Goal: Task Accomplishment & Management: Use online tool/utility

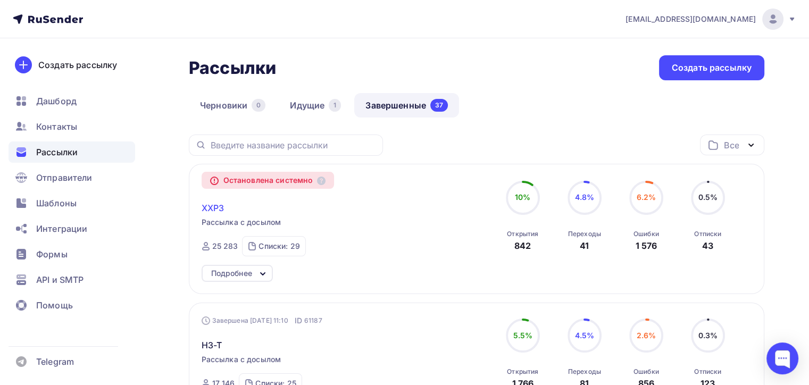
click at [211, 204] on span "XXP3" at bounding box center [212, 207] width 23 height 13
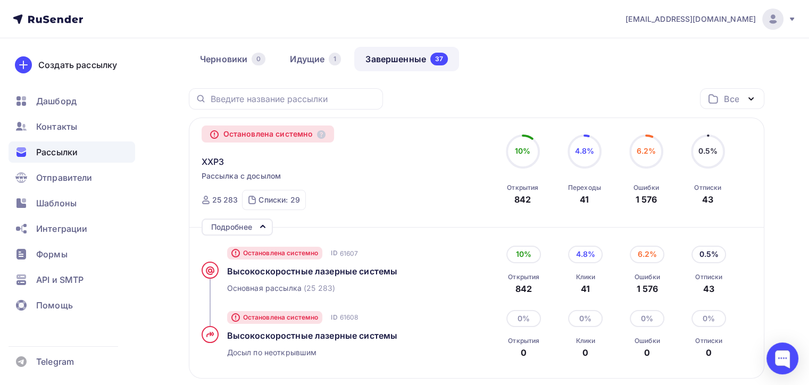
scroll to position [213, 0]
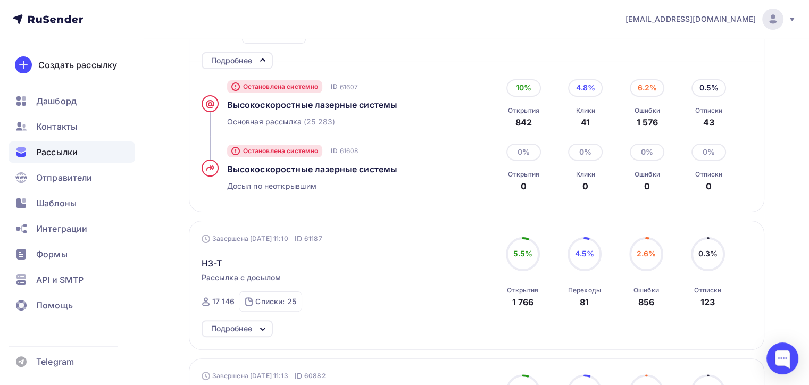
click at [298, 113] on div "Остановлена системно ID 61607 Высокоcкоростные лазерные системы Основная рассыл…" at bounding box center [348, 104] width 242 height 64
click at [299, 105] on span "Высокоcкоростные лазерные системы" at bounding box center [312, 104] width 171 height 11
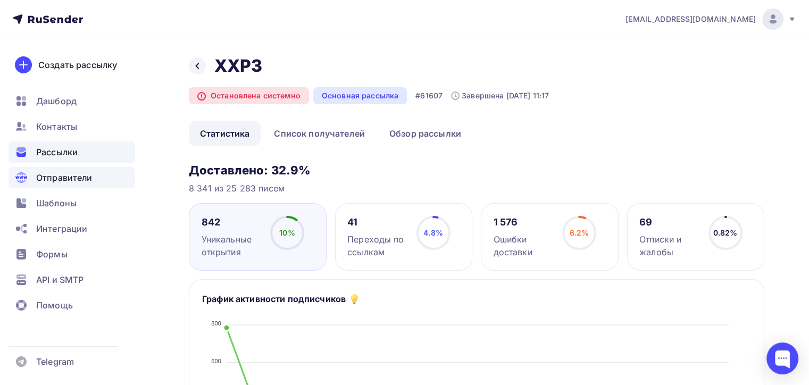
click at [79, 175] on span "Отправители" at bounding box center [64, 177] width 56 height 13
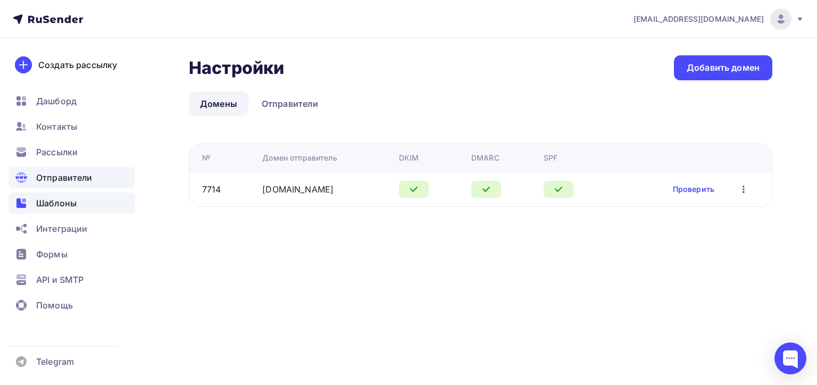
click at [54, 203] on span "Шаблоны" at bounding box center [56, 203] width 40 height 13
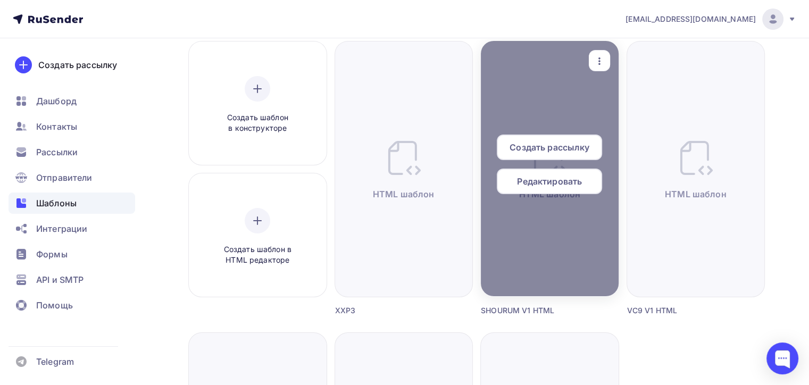
scroll to position [106, 0]
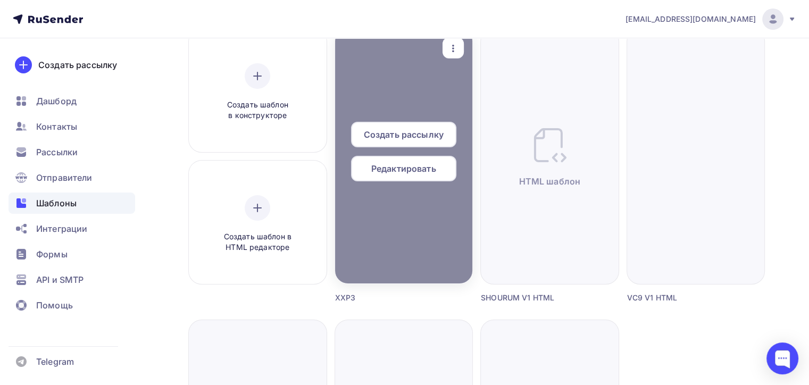
click at [398, 128] on span "Создать рассылку" at bounding box center [404, 134] width 80 height 13
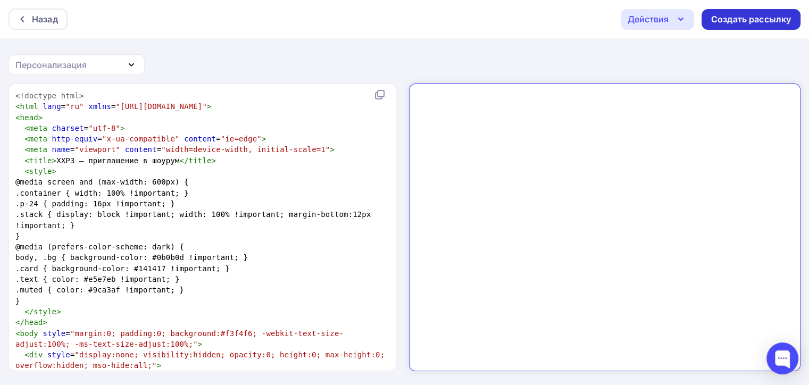
click at [756, 22] on div "Создать рассылку" at bounding box center [751, 19] width 80 height 12
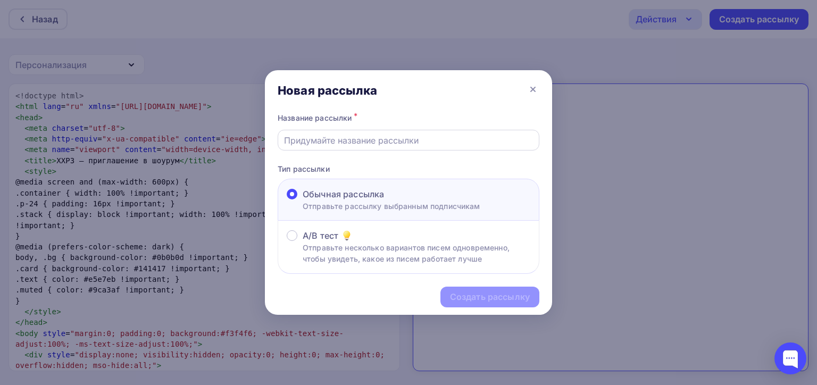
click at [351, 147] on div at bounding box center [408, 140] width 262 height 21
click at [361, 142] on input "text" at bounding box center [408, 140] width 249 height 13
type input "ч"
type input "n"
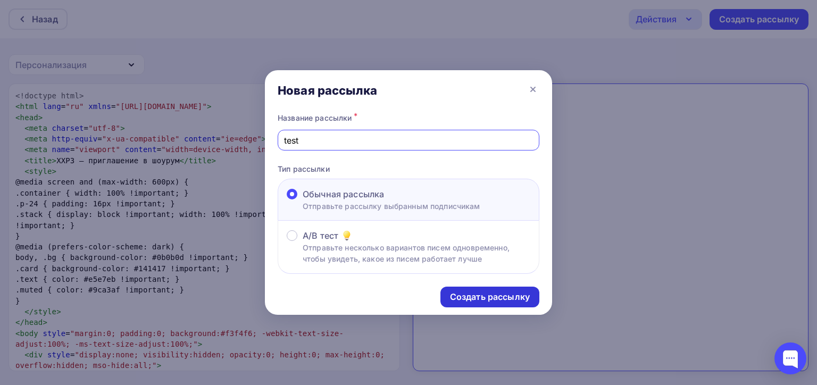
type input "test"
click at [457, 298] on div "Создать рассылку" at bounding box center [490, 297] width 80 height 12
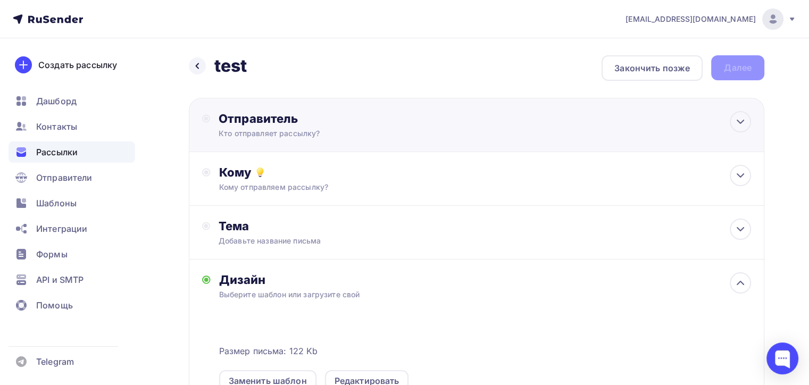
click at [753, 122] on div "Отправитель Кто отправляет рассылку? Email * naduvaev1@gmail.com 100@zipkittech…" at bounding box center [476, 125] width 575 height 54
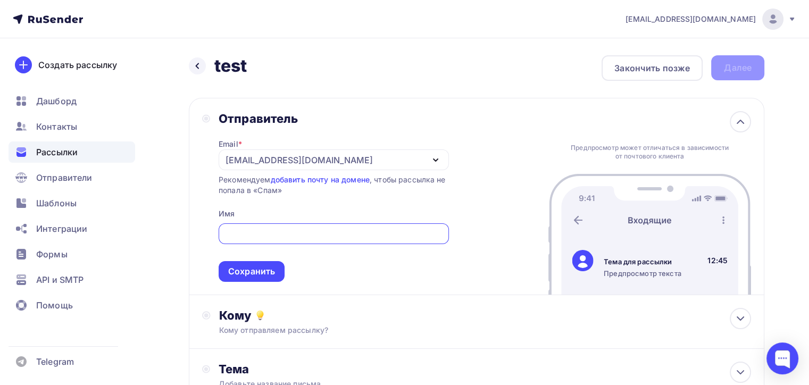
click at [256, 157] on div "[EMAIL_ADDRESS][DOMAIN_NAME]" at bounding box center [298, 160] width 147 height 13
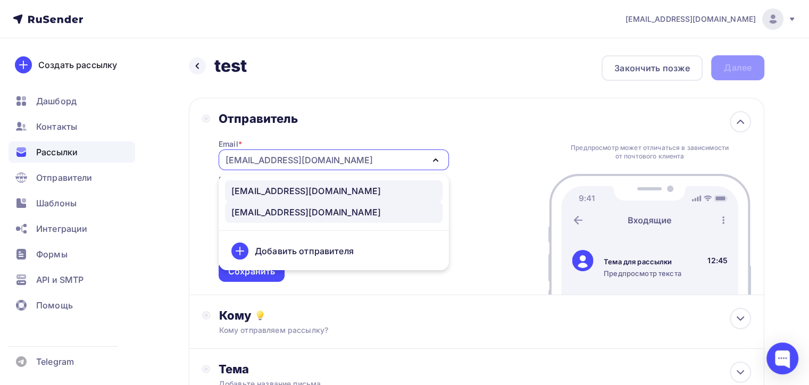
click at [299, 187] on div "100@zipkittech.ru" at bounding box center [305, 190] width 149 height 13
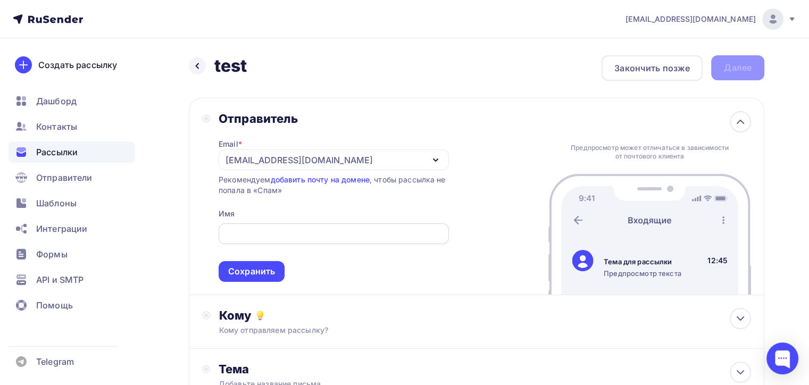
click at [296, 233] on input "text" at bounding box center [333, 234] width 218 height 13
type input "z"
type input "Zipkittech"
click at [242, 281] on div "Сохранить" at bounding box center [251, 271] width 66 height 21
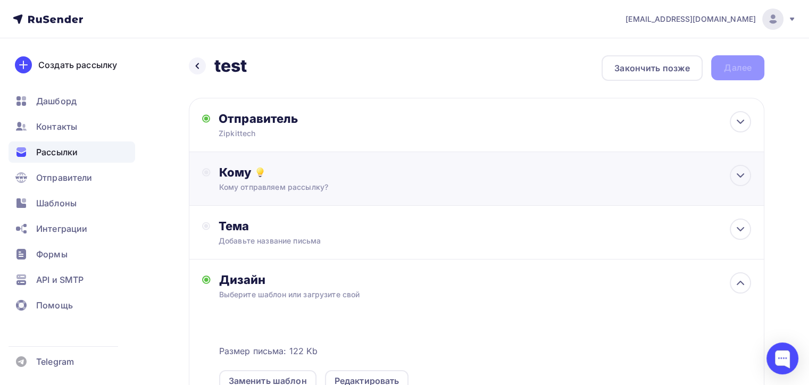
click at [296, 168] on div "Кому" at bounding box center [485, 172] width 532 height 15
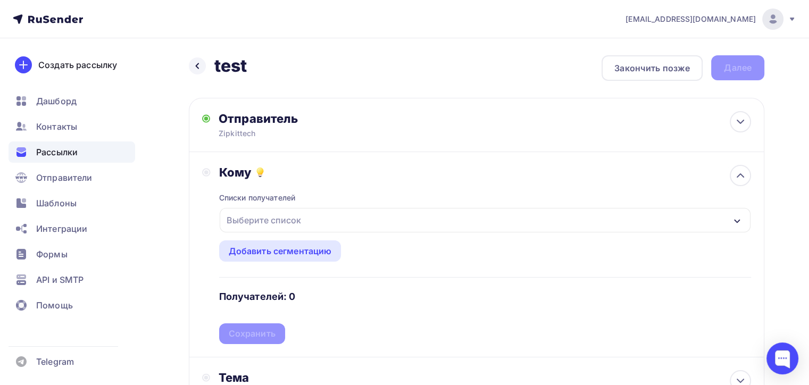
click at [342, 221] on div "Выберите список" at bounding box center [485, 220] width 531 height 24
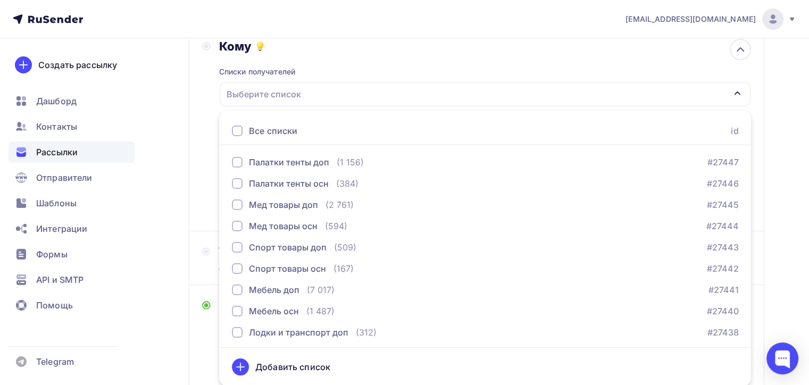
click at [332, 124] on div "Все списки id" at bounding box center [485, 131] width 532 height 28
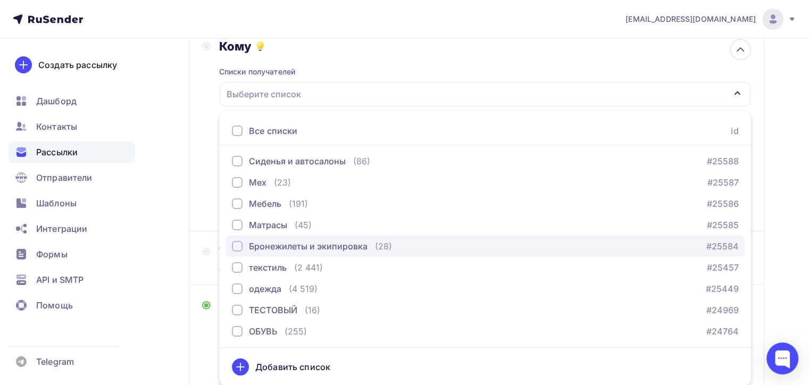
scroll to position [491, 0]
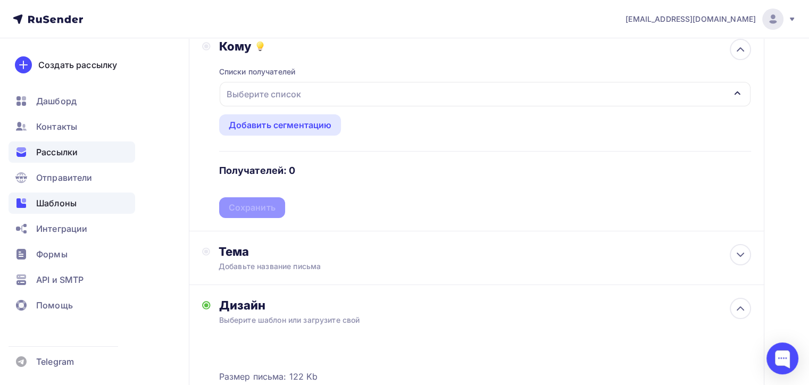
click at [69, 205] on span "Шаблоны" at bounding box center [56, 203] width 40 height 13
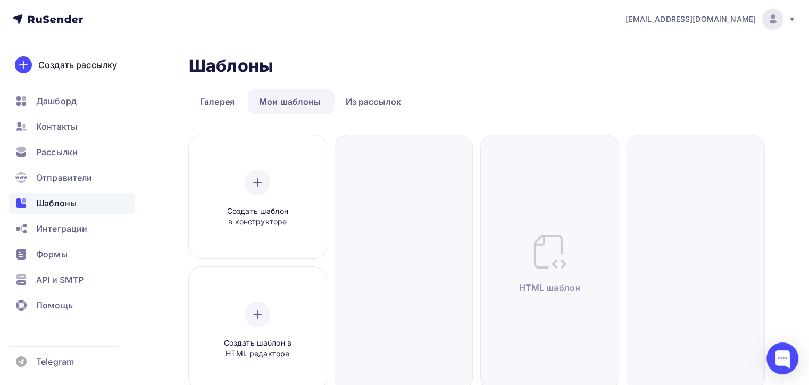
scroll to position [159, 0]
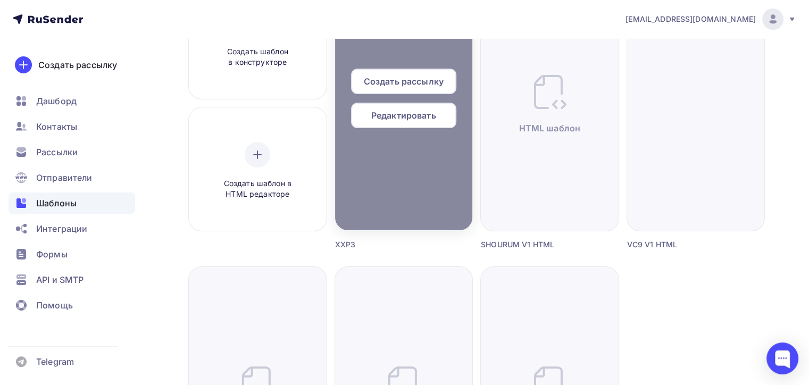
click at [413, 124] on div "Редактировать" at bounding box center [403, 116] width 105 height 26
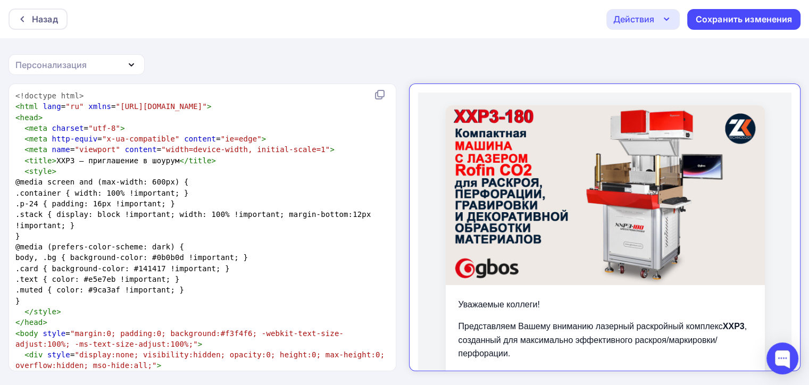
click at [682, 12] on div "Действия Отправить тестовое письмо Выйти без сохранения Сохранить изменения" at bounding box center [703, 19] width 194 height 21
click at [672, 19] on icon "button" at bounding box center [666, 19] width 13 height 13
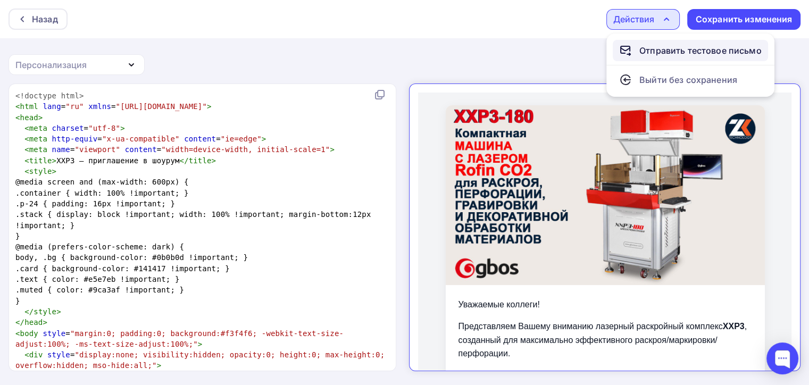
click at [645, 49] on div "Отправить тестовое письмо" at bounding box center [700, 50] width 122 height 13
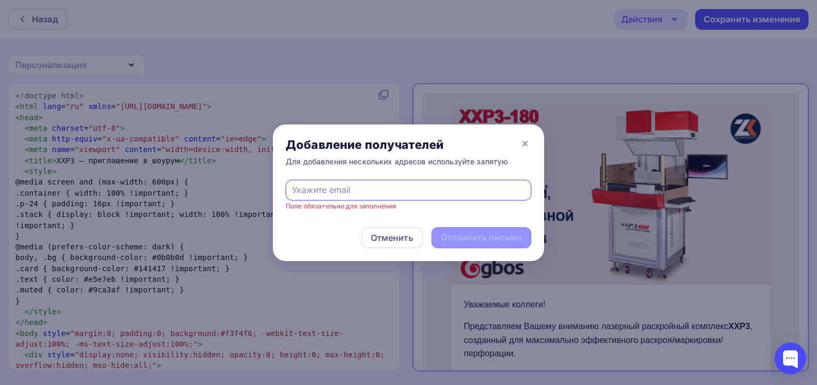
paste input "2zk19dae@spamtest.smtp.bz"
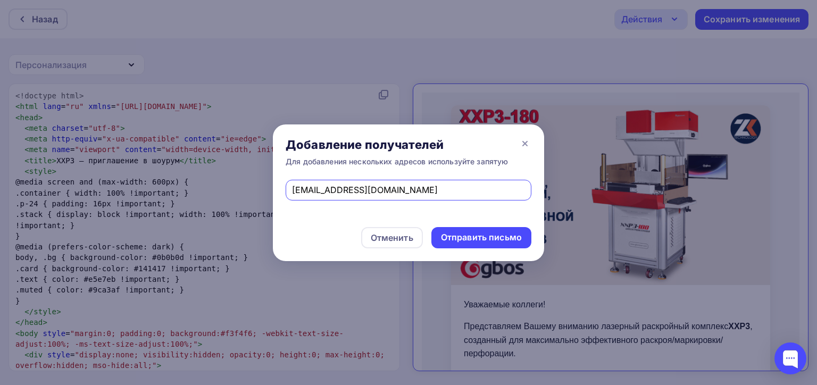
type input "2zk19dae@spamtest.smtp.bz"
click at [495, 250] on div "Отменить Отправить письмо" at bounding box center [408, 237] width 271 height 47
click at [495, 240] on div "Отправить письмо" at bounding box center [481, 237] width 81 height 12
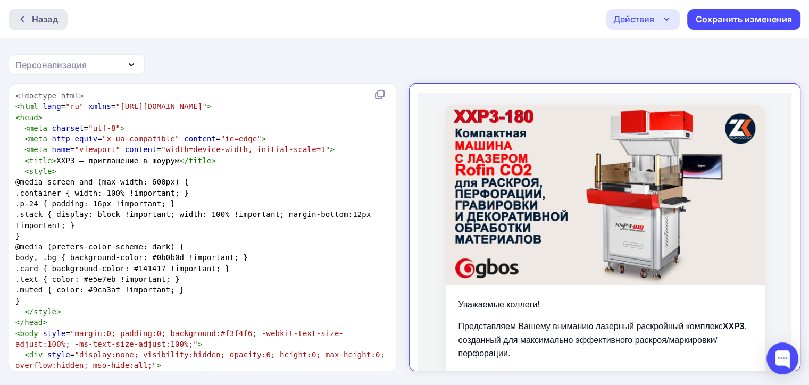
click at [38, 21] on div "Назад" at bounding box center [45, 19] width 26 height 13
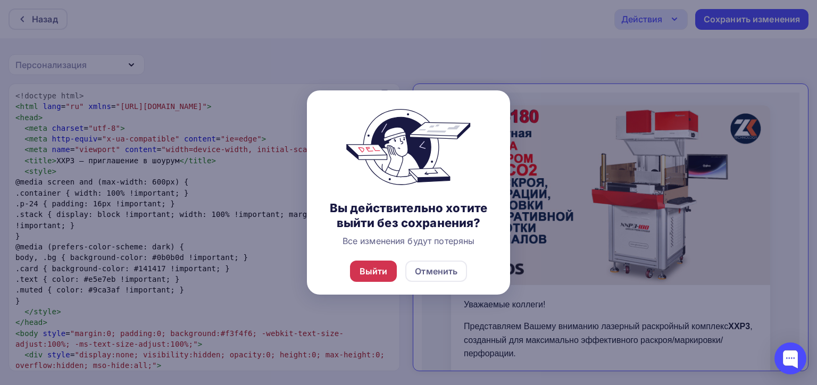
click at [372, 268] on div "Выйти" at bounding box center [373, 271] width 28 height 13
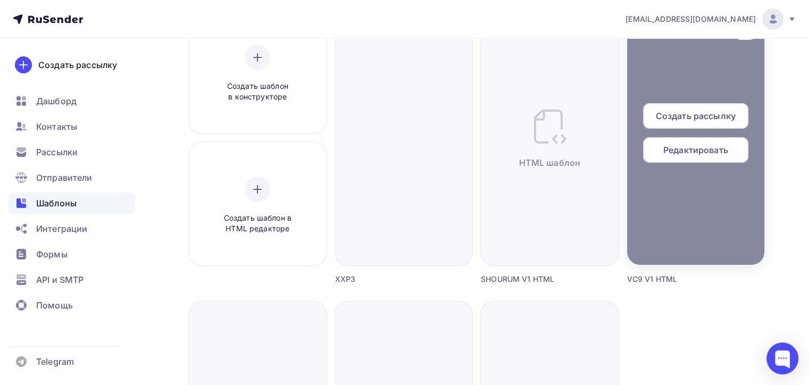
scroll to position [106, 0]
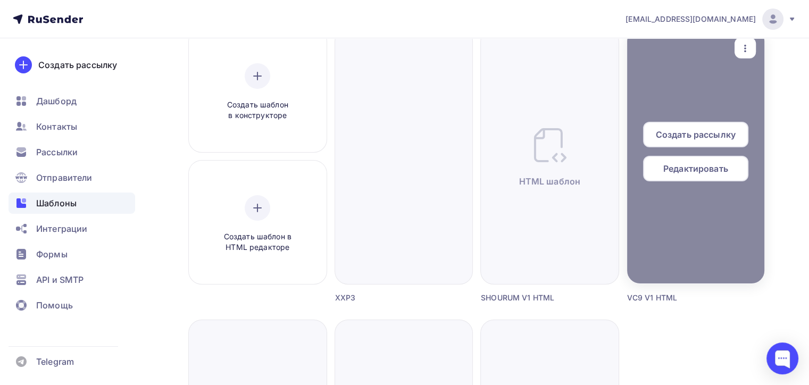
click at [699, 134] on span "Создать рассылку" at bounding box center [695, 134] width 80 height 13
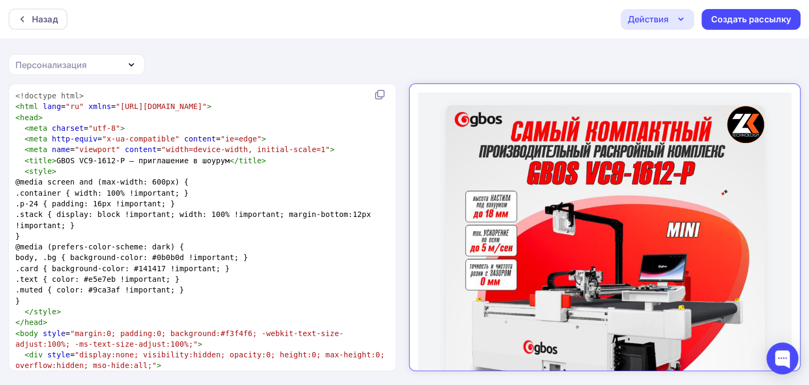
click at [677, 11] on div "Действия" at bounding box center [656, 19] width 73 height 21
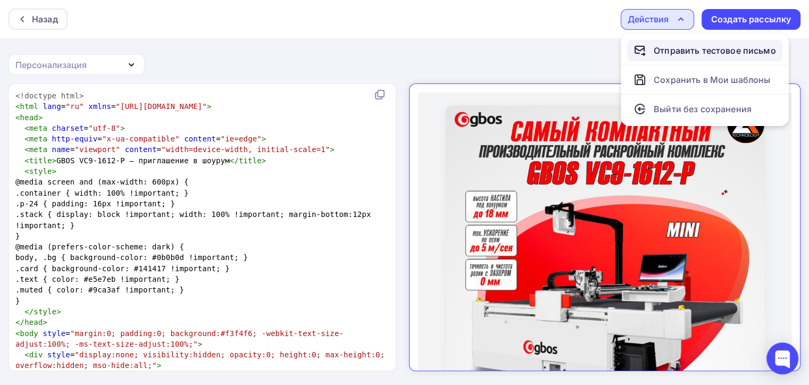
click at [687, 51] on div "Отправить тестовое письмо" at bounding box center [714, 50] width 122 height 13
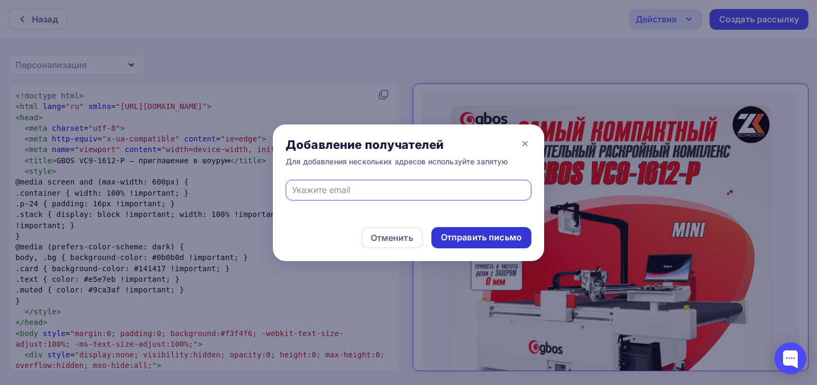
paste input "1mcwy1sb@spamtest.smtp.bz"
type input "1mcwy1sb@spamtest.smtp.bz"
click at [478, 243] on div "Отправить письмо" at bounding box center [481, 237] width 81 height 12
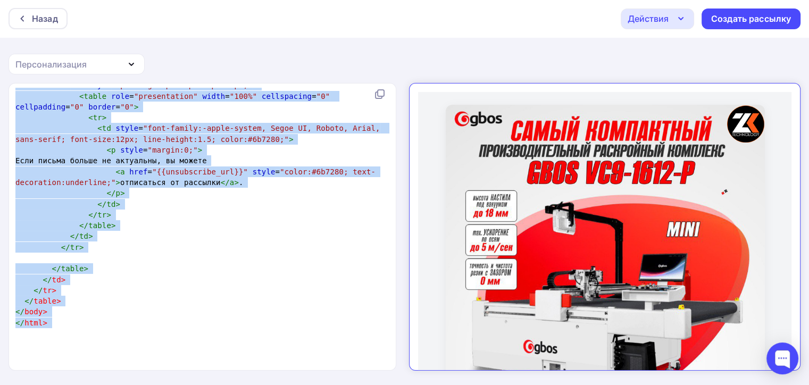
drag, startPoint x: 9, startPoint y: 98, endPoint x: 272, endPoint y: 406, distance: 404.6
click at [272, 384] on html "Назад Действия Отправить тестовое письмо Сохранить в Мои шаблоны Выйти без сохр…" at bounding box center [404, 191] width 809 height 385
copy div "<!doctype html> < html lang = "ru" xmlns = "http://www.w3.org/1999/xhtml" > < h…"
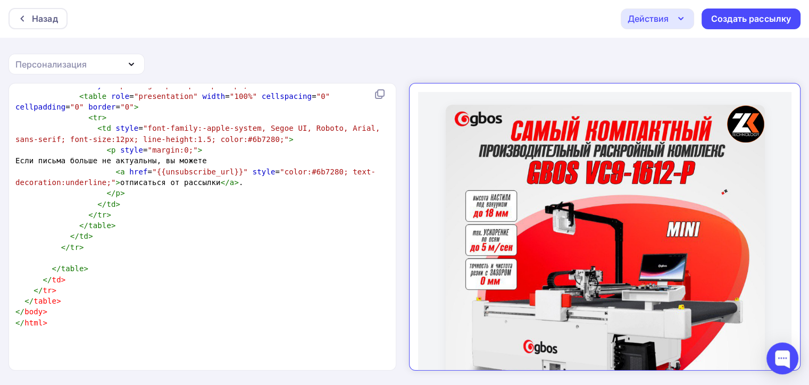
click at [223, 220] on pre "</ tr >" at bounding box center [200, 214] width 374 height 11
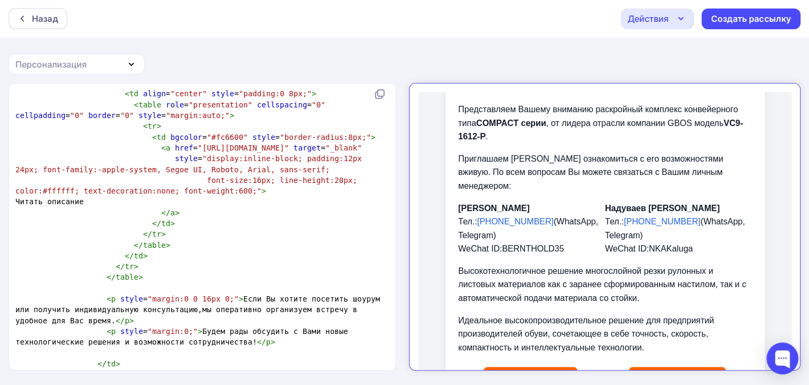
scroll to position [532, 0]
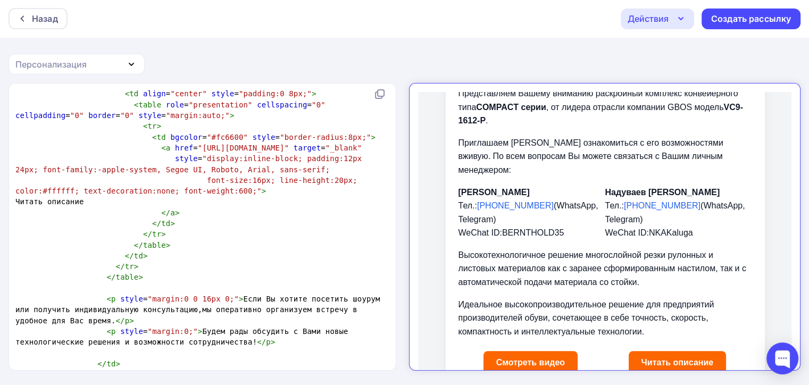
type textarea "ц"
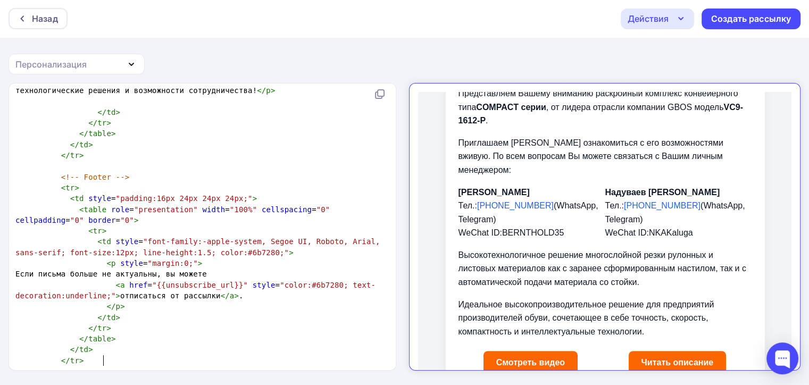
scroll to position [638, 0]
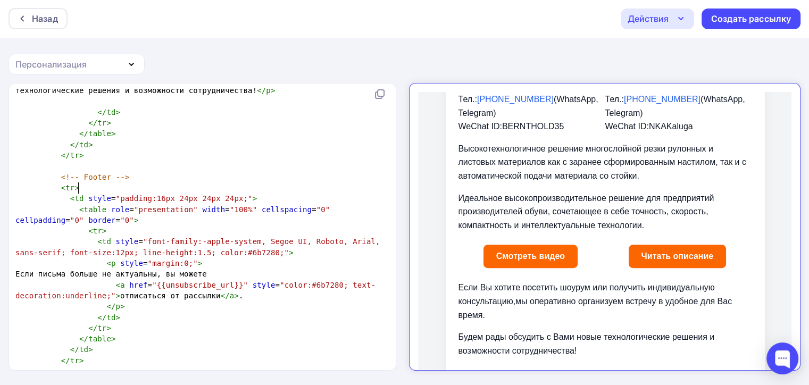
click at [272, 161] on pre "</ tr >" at bounding box center [200, 155] width 374 height 11
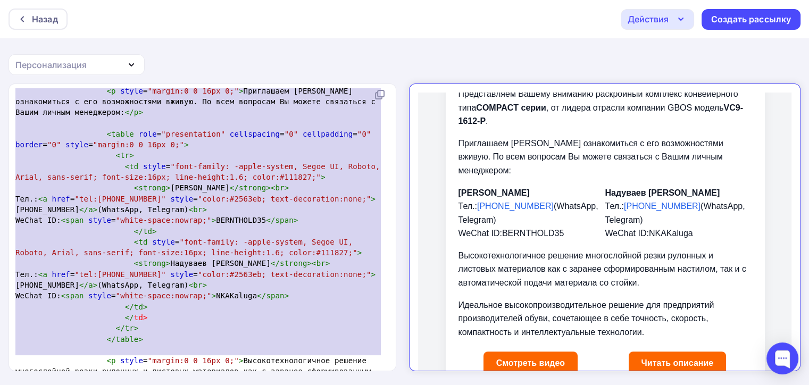
scroll to position [727, 0]
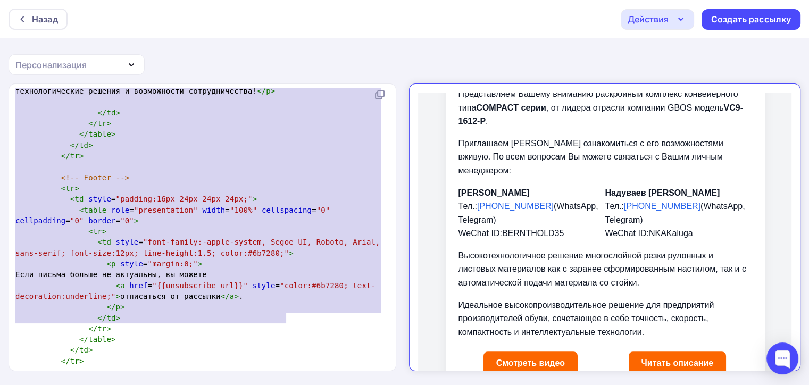
type textarea "<!doctype html> <html lang="ru" xmlns="http://www.w3.org/1999/xhtml"> <head> <m…"
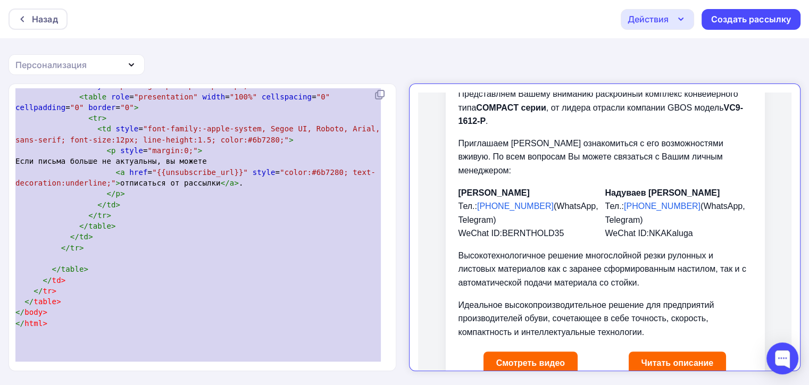
drag, startPoint x: 13, startPoint y: 98, endPoint x: 290, endPoint y: 406, distance: 413.7
click at [290, 384] on html "Назад Действия Отправить тестовое письмо Сохранить в Мои шаблоны Выйти без сохр…" at bounding box center [404, 192] width 809 height 385
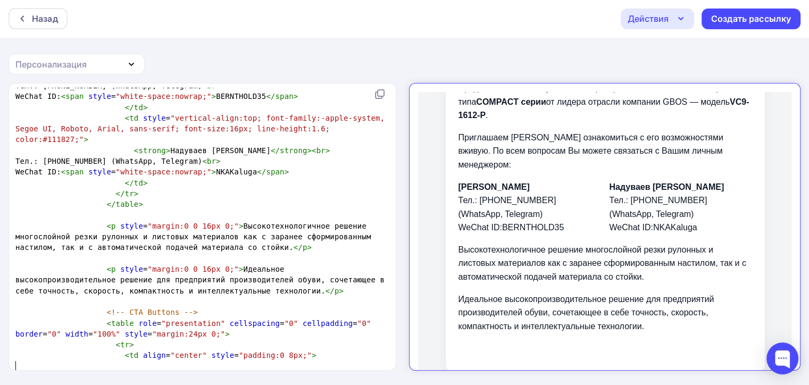
scroll to position [815, 0]
click at [220, 296] on pre "​" at bounding box center [200, 301] width 374 height 11
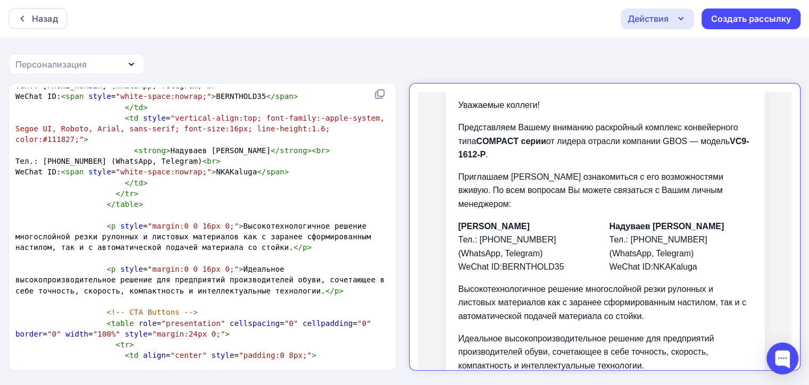
scroll to position [537, 0]
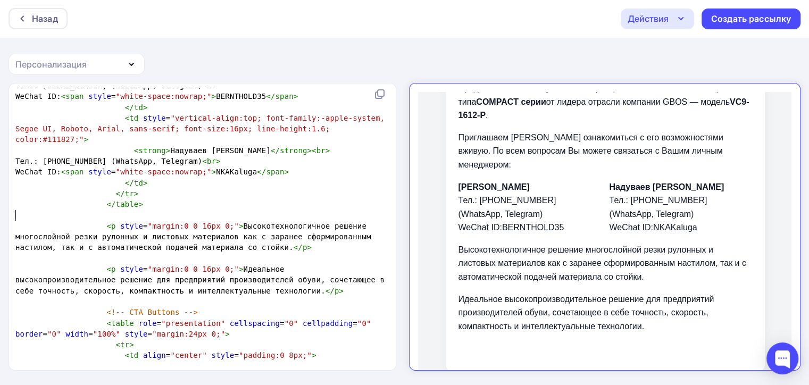
click at [132, 210] on pre "​" at bounding box center [200, 215] width 374 height 11
click at [203, 307] on pre "<!-- CTA Buttons -->" at bounding box center [200, 312] width 374 height 11
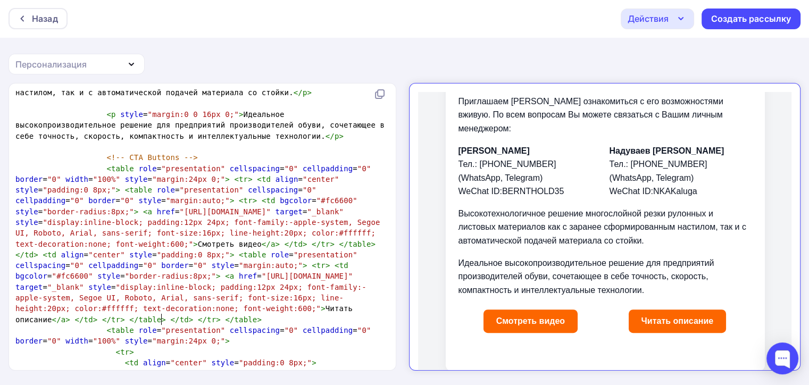
scroll to position [975, 0]
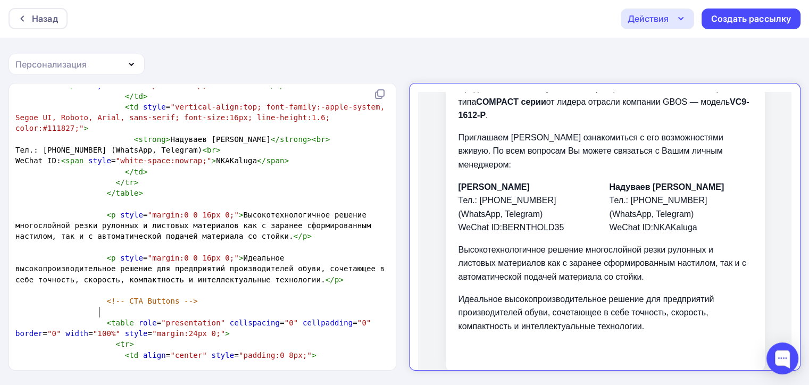
click at [152, 199] on pre "​" at bounding box center [200, 204] width 374 height 11
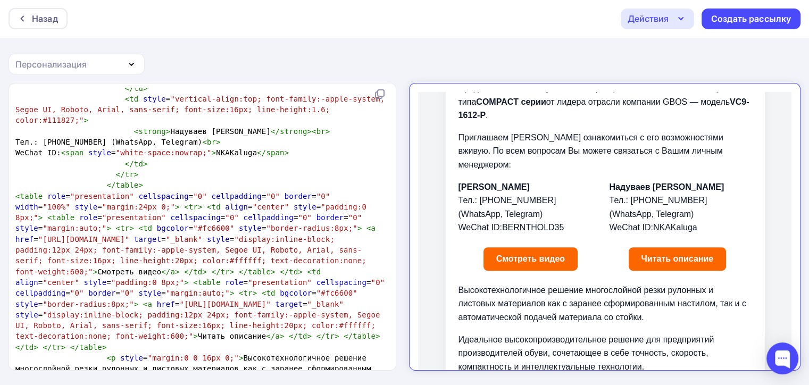
click at [493, 238] on link "Смотреть видео" at bounding box center [521, 249] width 94 height 23
click at [682, 238] on link "Читать описание" at bounding box center [668, 249] width 98 height 23
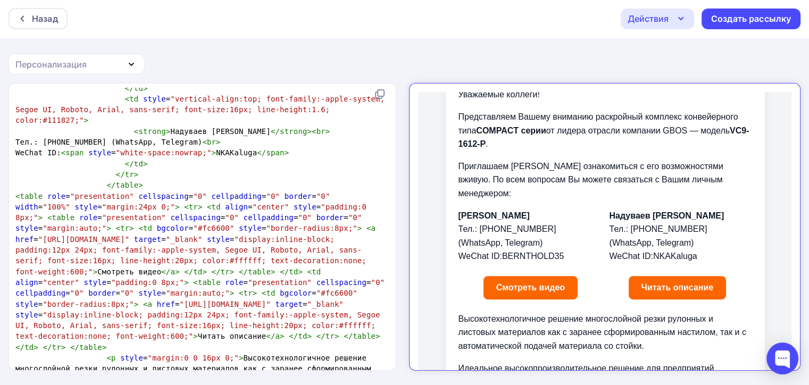
scroll to position [484, 0]
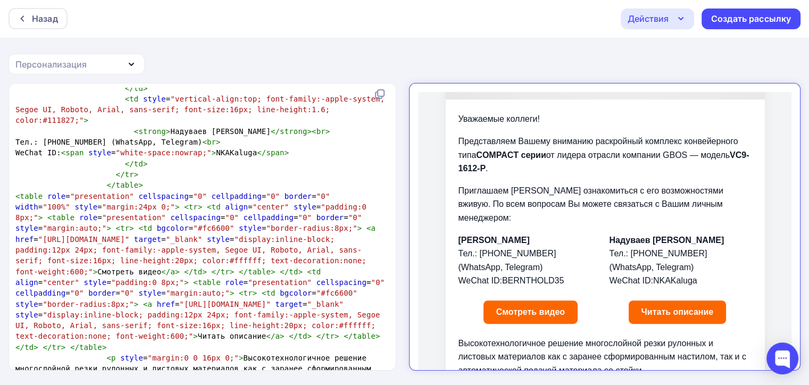
click at [665, 21] on div "Действия" at bounding box center [647, 18] width 41 height 13
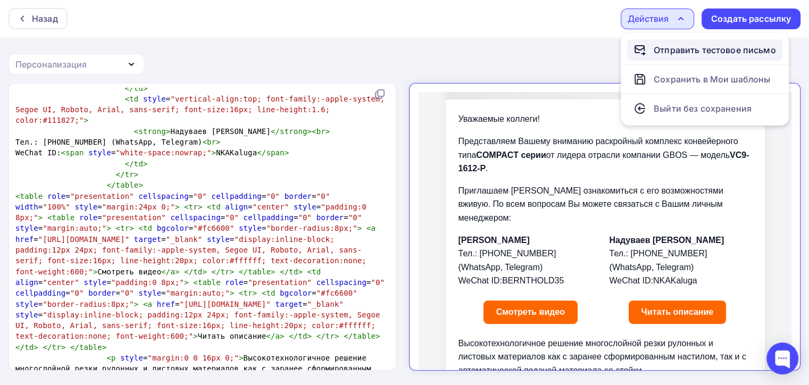
click at [674, 49] on div "Отправить тестовое письмо" at bounding box center [714, 50] width 122 height 13
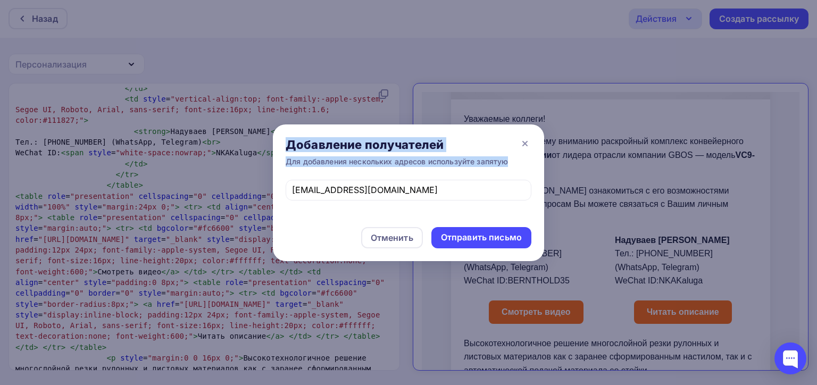
drag, startPoint x: 439, startPoint y: 181, endPoint x: 137, endPoint y: 187, distance: 302.0
click at [137, 187] on div "Добавление получателей Для добавления нескольких адресов используйте запятую 1m…" at bounding box center [408, 192] width 817 height 385
drag, startPoint x: 408, startPoint y: 179, endPoint x: 423, endPoint y: 188, distance: 17.7
click at [408, 179] on div "Добавление получателей Для добавления нескольких адресов используйте запятую" at bounding box center [408, 151] width 271 height 55
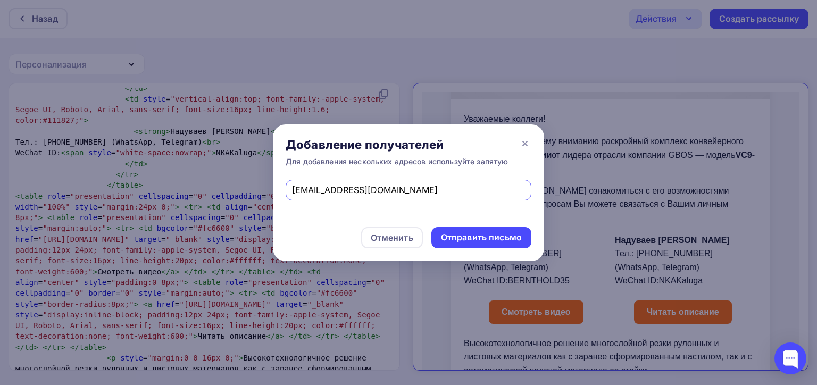
drag, startPoint x: 428, startPoint y: 192, endPoint x: 169, endPoint y: 191, distance: 259.4
click at [169, 191] on div "Добавление получателей Для добавления нескольких адресов используйте запятую 1m…" at bounding box center [408, 192] width 817 height 385
paste input "ujpb76g8"
type input "ujpb76g8@spamtest.smtp.bz"
click at [462, 234] on div "Отправить письмо" at bounding box center [481, 237] width 81 height 12
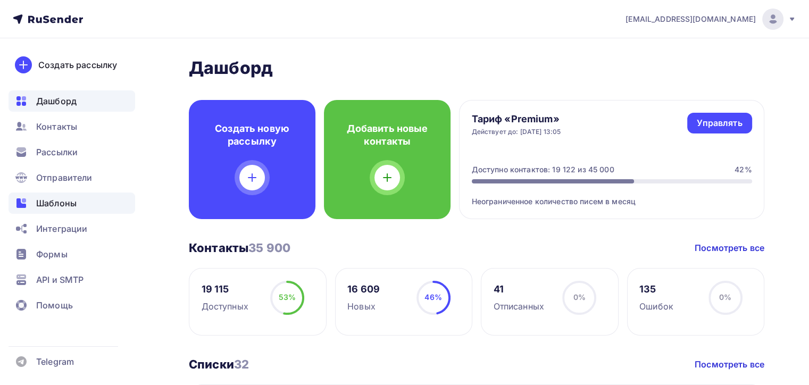
click at [100, 200] on div "Шаблоны" at bounding box center [72, 202] width 127 height 21
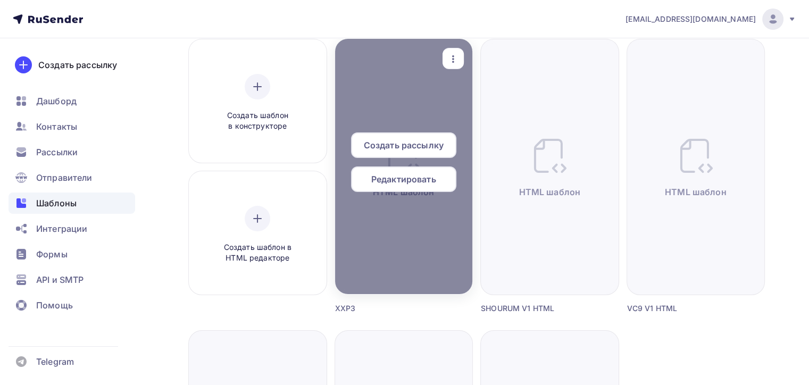
scroll to position [159, 0]
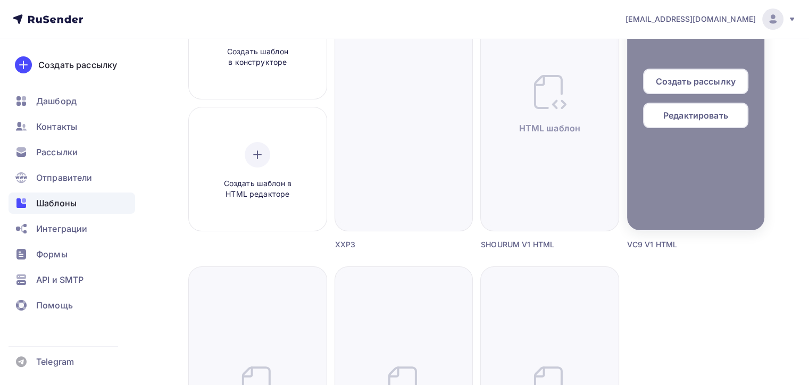
click at [663, 119] on span "Редактировать" at bounding box center [695, 115] width 65 height 13
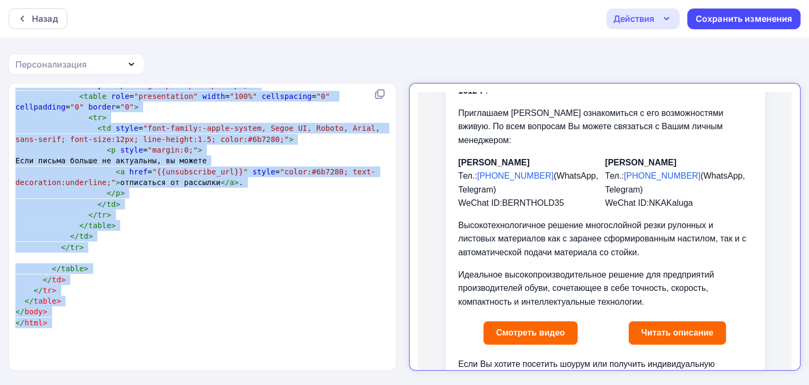
drag, startPoint x: 13, startPoint y: 94, endPoint x: 367, endPoint y: 404, distance: 470.5
click at [367, 384] on html "Назад Действия Отправить тестовое письмо Выйти без сохранения Сохранить изменен…" at bounding box center [404, 191] width 809 height 385
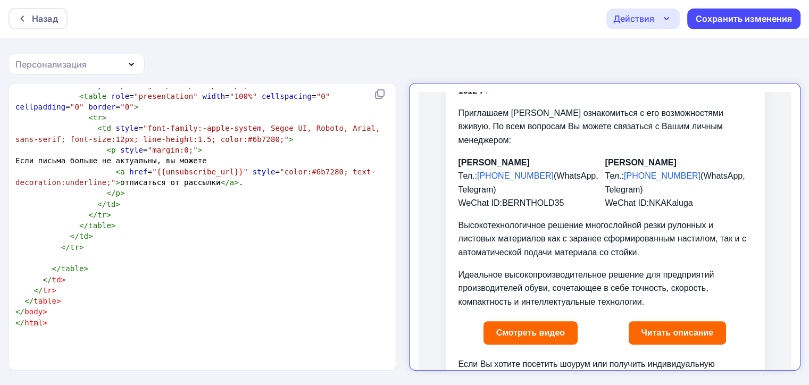
click at [276, 241] on pre "</ td >" at bounding box center [200, 236] width 374 height 11
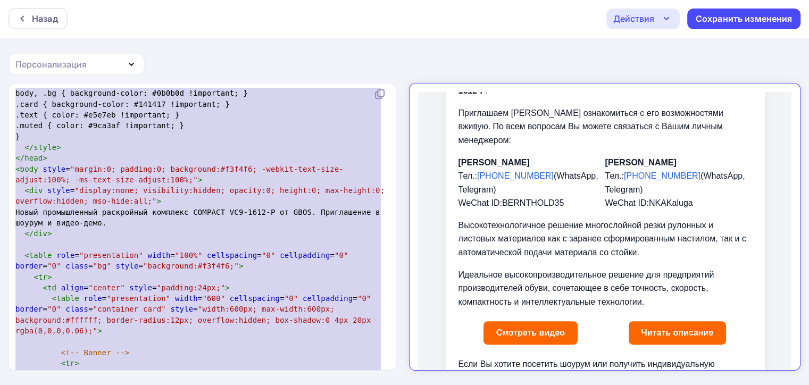
type textarea "<!doctype html> <html lang="ru" xmlns="http://www.w3.org/1999/xhtml"> <head> <m…"
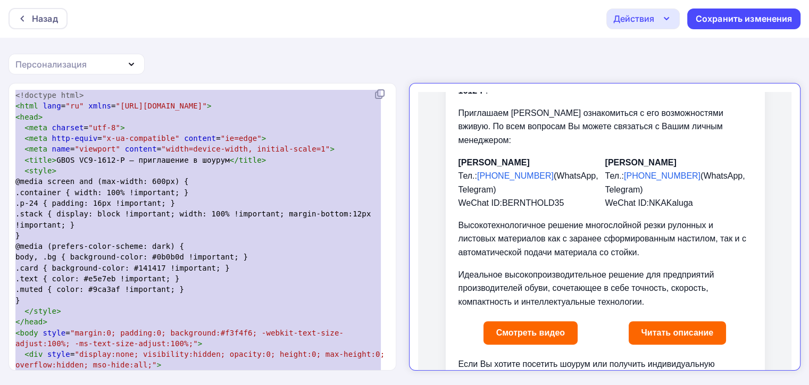
drag, startPoint x: 69, startPoint y: 352, endPoint x: 2, endPoint y: -53, distance: 410.5
click at [2, 0] on html "Назад Действия Отправить тестовое письмо Выйти без сохранения Сохранить изменен…" at bounding box center [404, 191] width 809 height 385
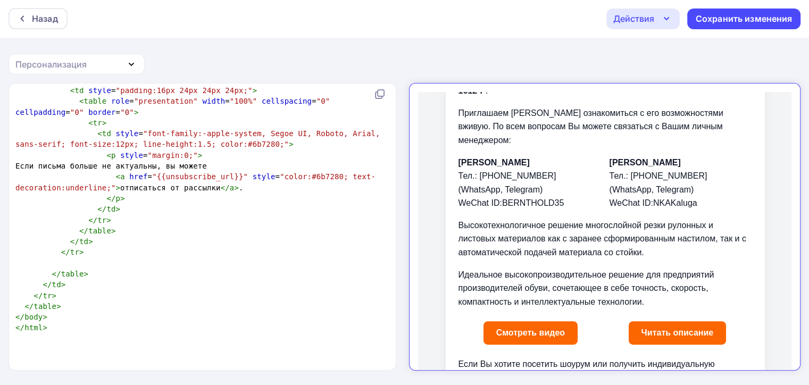
click at [525, 318] on link "Смотреть видео" at bounding box center [521, 323] width 94 height 23
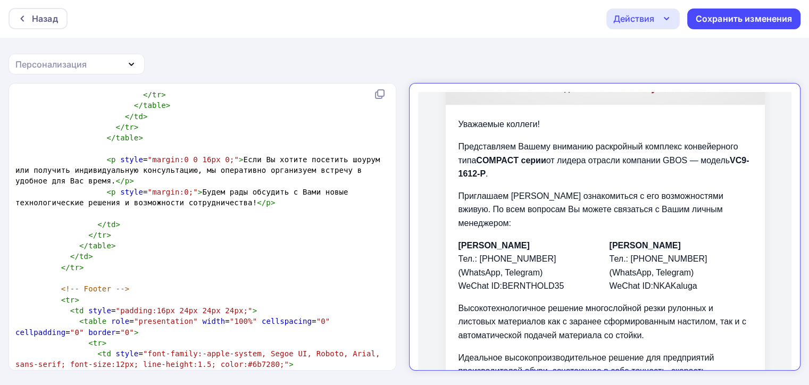
click at [663, 23] on icon "button" at bounding box center [666, 18] width 13 height 13
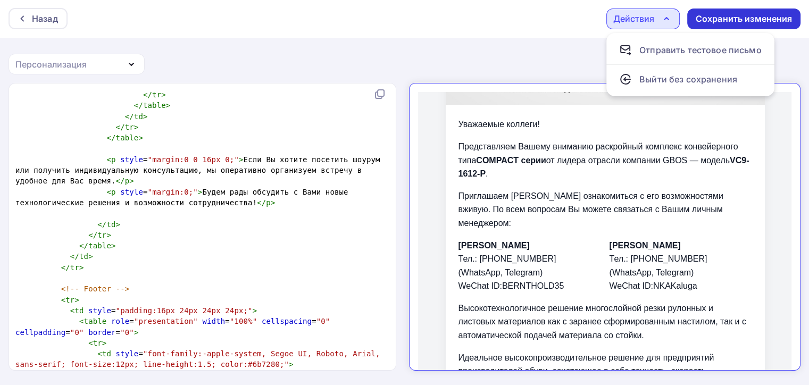
click at [692, 15] on div "Сохранить изменения" at bounding box center [743, 19] width 113 height 21
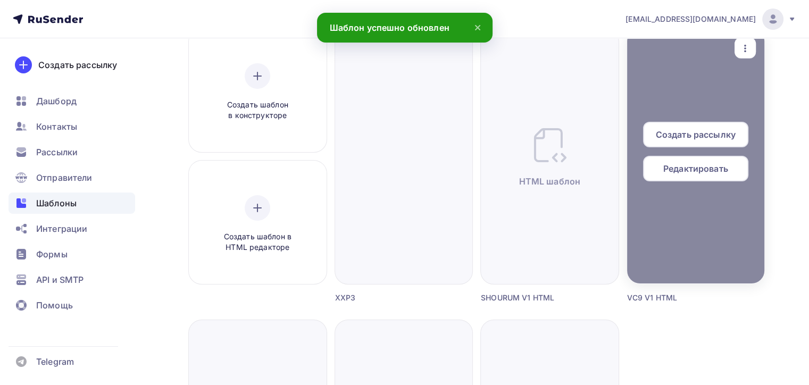
click at [712, 167] on span "Редактировать" at bounding box center [695, 168] width 65 height 13
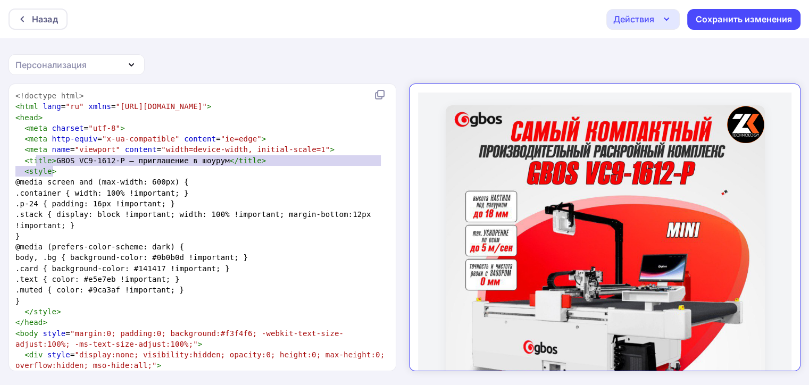
type textarea "<!doctype html> <html lang="ru" xmlns="http://www.w3.org/1999/xhtml"> <head> <m…"
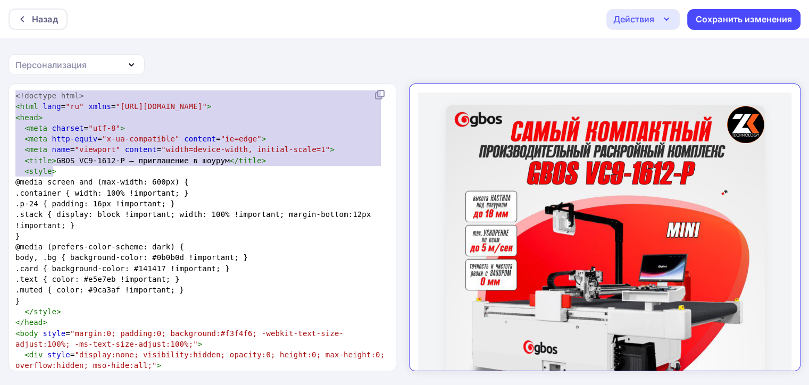
drag, startPoint x: 63, startPoint y: 171, endPoint x: 0, endPoint y: 91, distance: 101.8
click at [0, 91] on div "<!doctype html> <html lang="ru" xmlns="http://www.w3.org/1999/xhtml"> <head> <m…" at bounding box center [404, 234] width 809 height 302
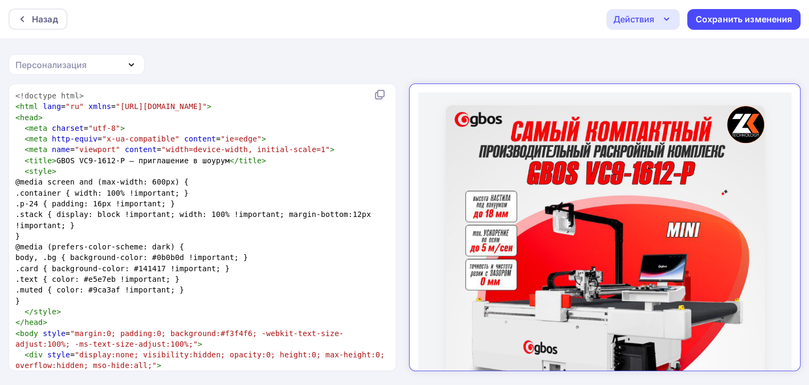
click at [644, 22] on div "Действия" at bounding box center [633, 19] width 41 height 13
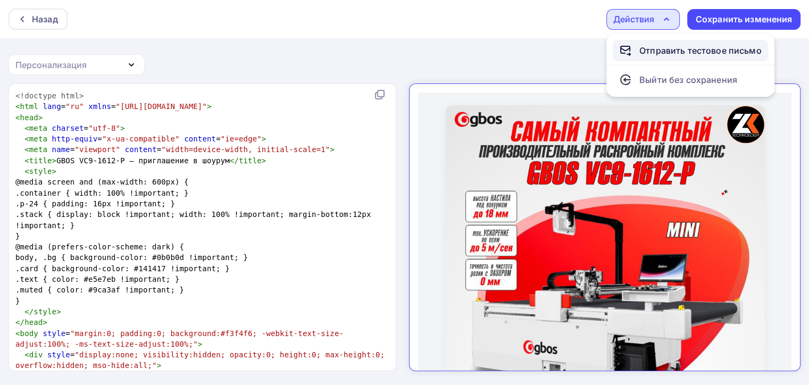
click at [655, 49] on div "Отправить тестовое письмо" at bounding box center [700, 50] width 122 height 13
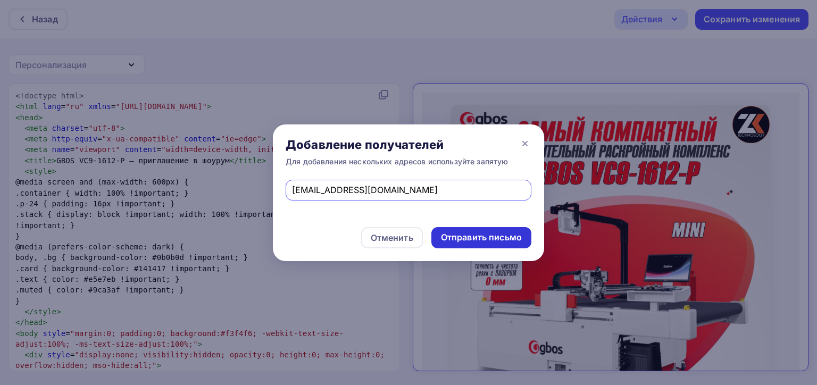
type input "q1fc3ju9@spamtest.smtp.bz"
click at [483, 239] on div "Отправить письмо" at bounding box center [481, 237] width 81 height 12
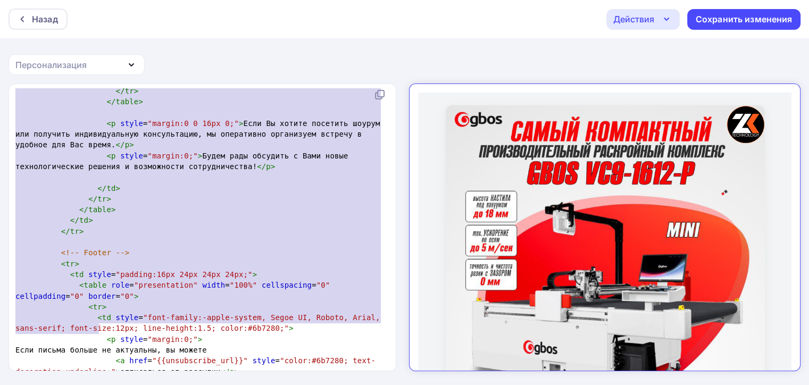
scroll to position [1614, 0]
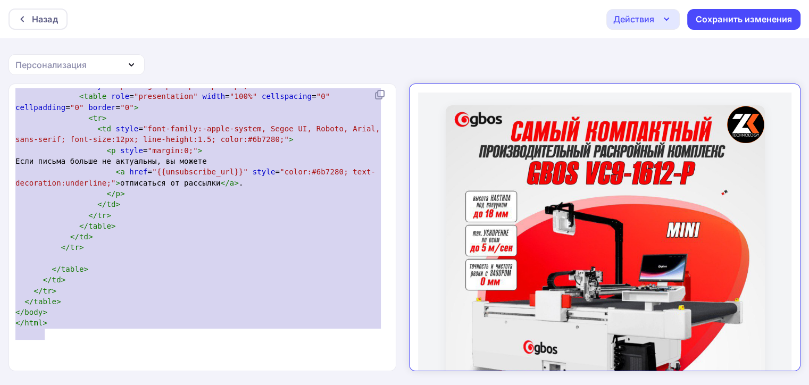
type textarea "<!doctype html> <html lang="ru" xmlns="http://www.w3.org/1999/xhtml"> <head> <m…"
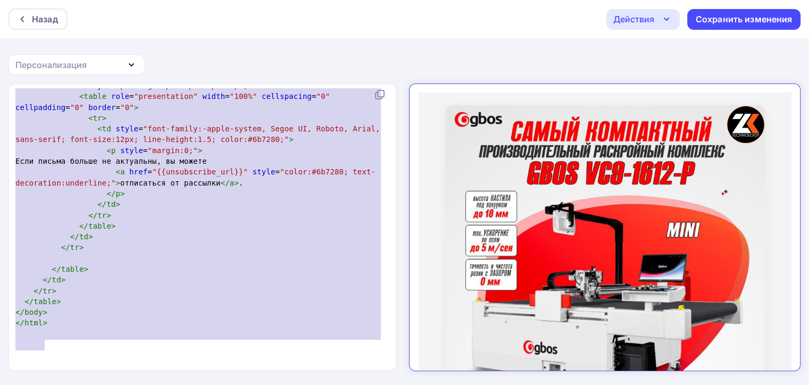
drag, startPoint x: 15, startPoint y: 95, endPoint x: 172, endPoint y: 336, distance: 288.1
paste textarea
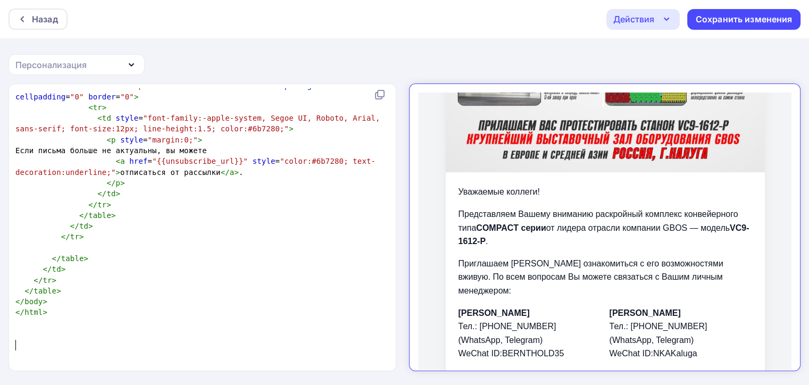
scroll to position [585, 0]
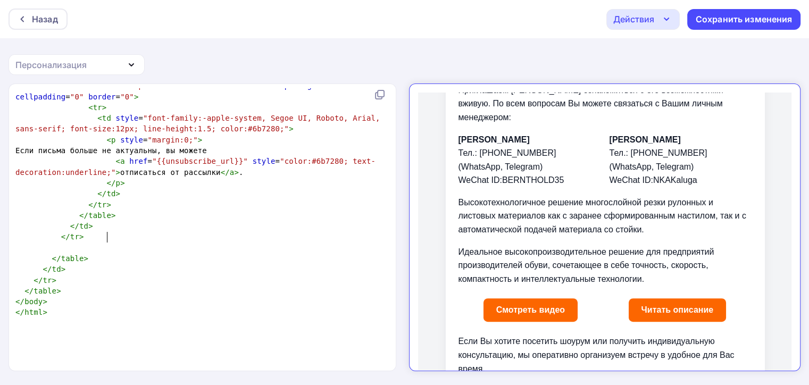
click at [328, 221] on pre "</ table >" at bounding box center [200, 215] width 374 height 11
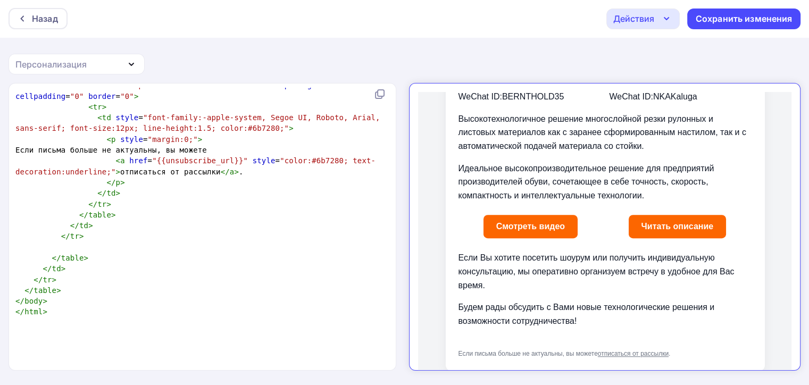
drag, startPoint x: 253, startPoint y: 272, endPoint x: 262, endPoint y: 271, distance: 8.7
click at [260, 263] on pre "</ table >" at bounding box center [200, 258] width 374 height 11
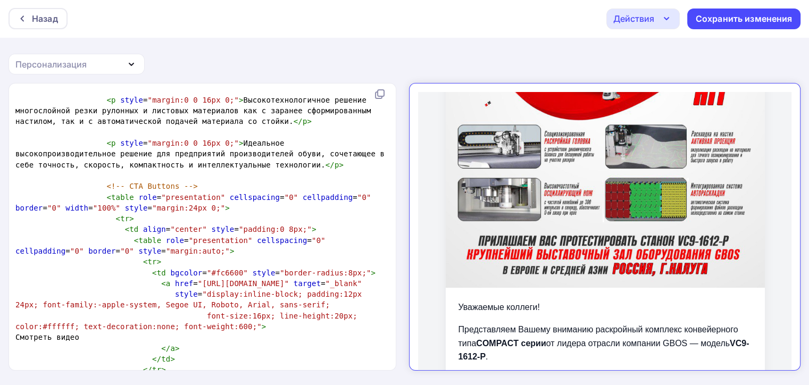
scroll to position [935, 0]
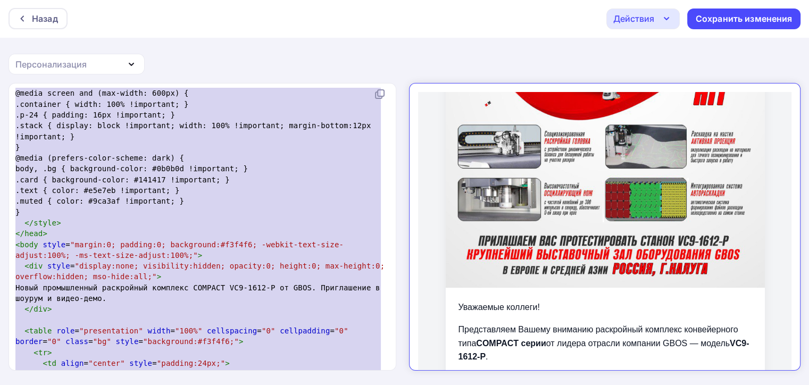
type textarea "<!doctype html> <html lang="ru" xmlns="http://www.w3.org/1999/xhtml"> <head> <m…"
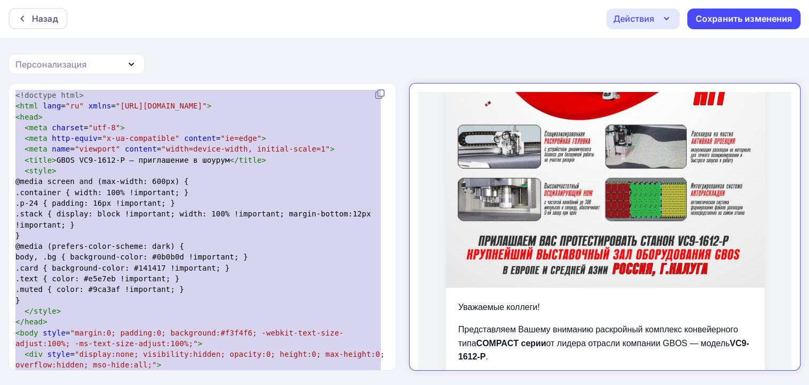
drag, startPoint x: 128, startPoint y: 343, endPoint x: 1, endPoint y: 62, distance: 309.1
click at [1, 62] on div "Назад Действия Отправить тестовое письмо Выйти без сохранения Сохранить изменен…" at bounding box center [404, 192] width 809 height 386
click at [184, 135] on span "content" at bounding box center [200, 138] width 32 height 9
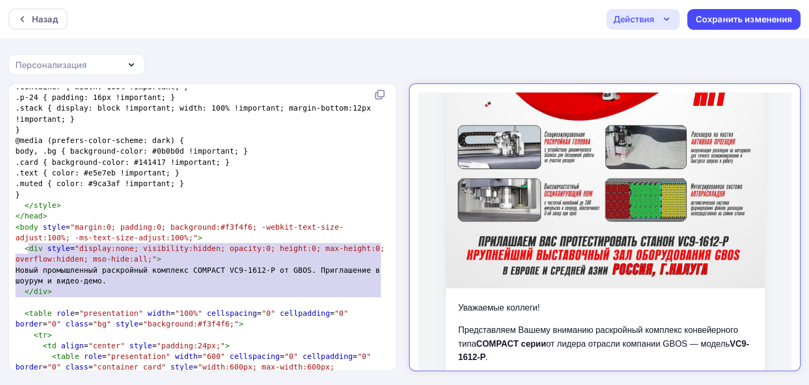
type textarea "<div style="display:none; visibility:hidden; opacity:0; height:0; max-height:0;…"
drag, startPoint x: 53, startPoint y: 302, endPoint x: 26, endPoint y: 249, distance: 59.9
paste textarea
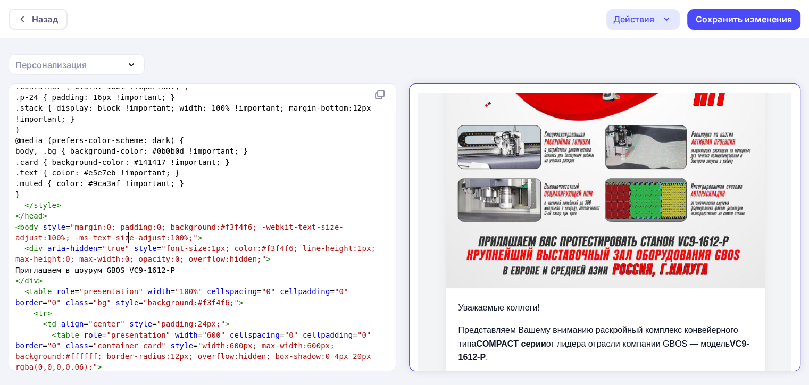
click at [283, 238] on pre "< body style = "margin:0; padding:0; background:#f3f4f6; -webkit-text-size-adju…" at bounding box center [200, 233] width 374 height 22
click at [645, 23] on div "Действия" at bounding box center [633, 19] width 41 height 13
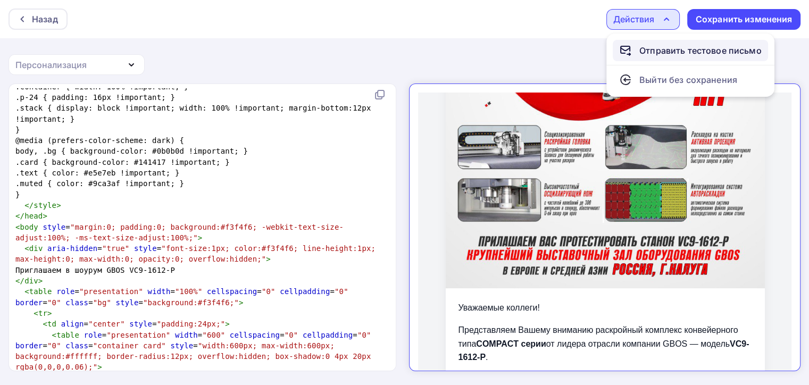
click at [659, 55] on div "Отправить тестовое письмо" at bounding box center [700, 50] width 122 height 13
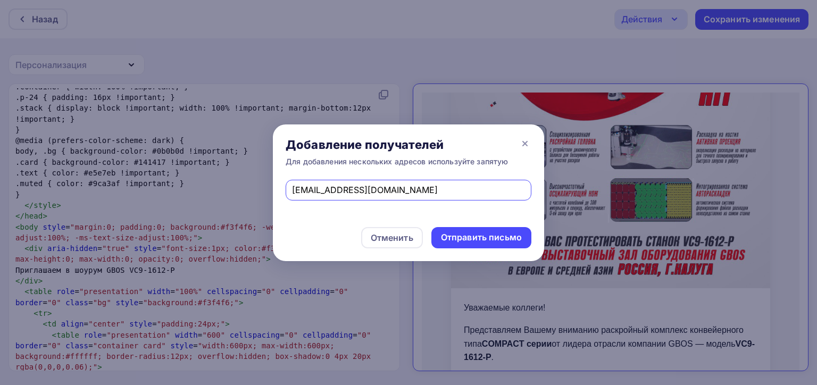
drag, startPoint x: 482, startPoint y: 186, endPoint x: 145, endPoint y: 186, distance: 337.0
click at [144, 186] on div "Добавление получателей Для добавления нескольких адресов используйте запятую q1…" at bounding box center [408, 192] width 817 height 385
type input "axwci436@spamtest.smtp.bz"
click at [469, 242] on div "Отправить письмо" at bounding box center [481, 237] width 81 height 12
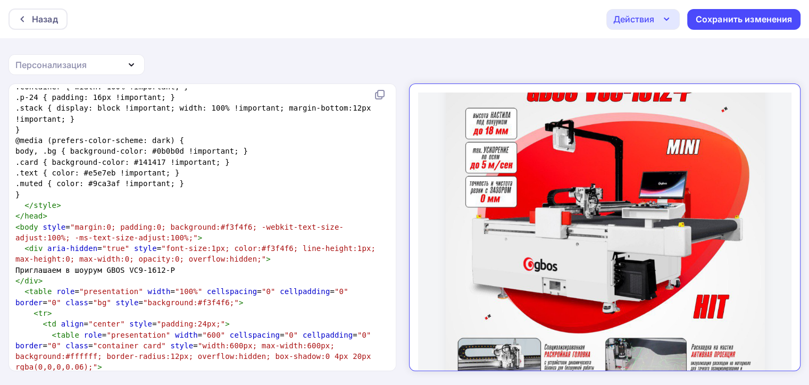
scroll to position [0, 0]
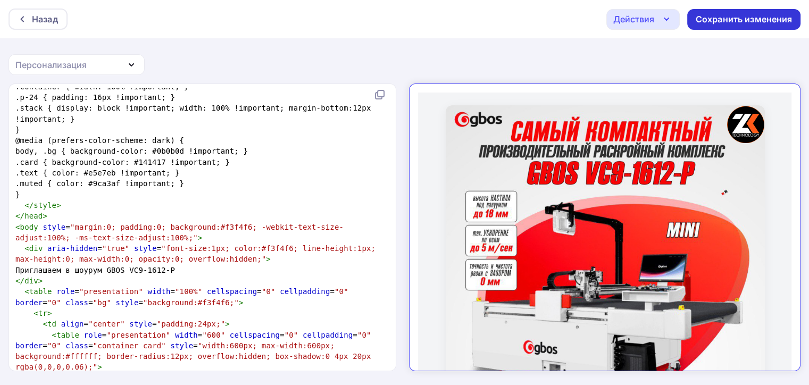
click at [750, 22] on div "Сохранить изменения" at bounding box center [743, 19] width 97 height 12
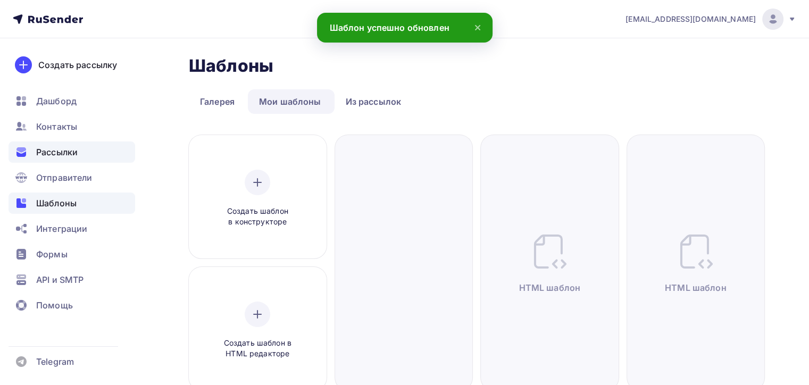
click at [73, 158] on div "Рассылки" at bounding box center [72, 151] width 127 height 21
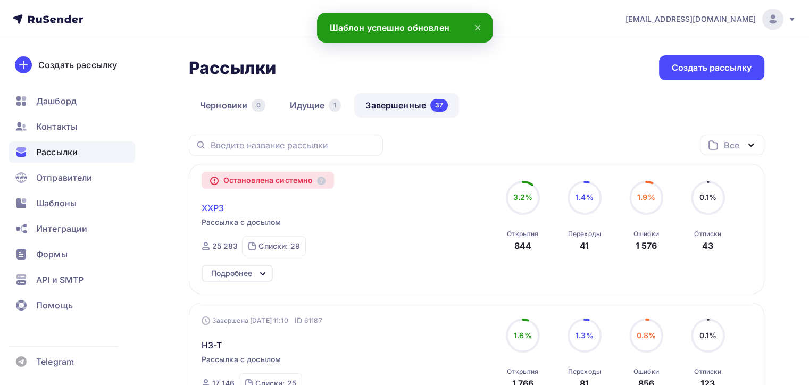
click at [215, 206] on span "XXP3" at bounding box center [212, 207] width 23 height 13
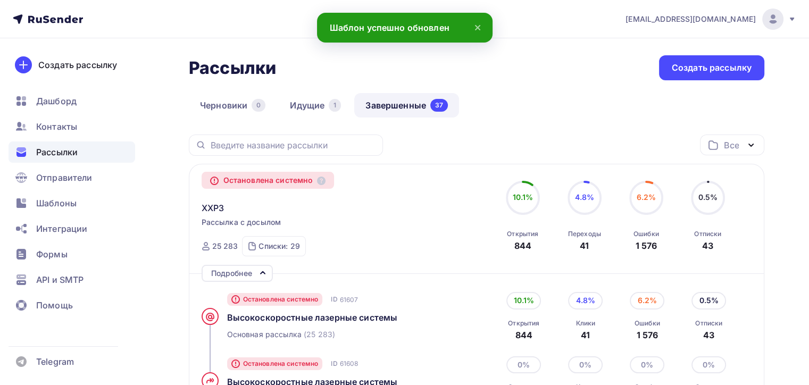
scroll to position [53, 0]
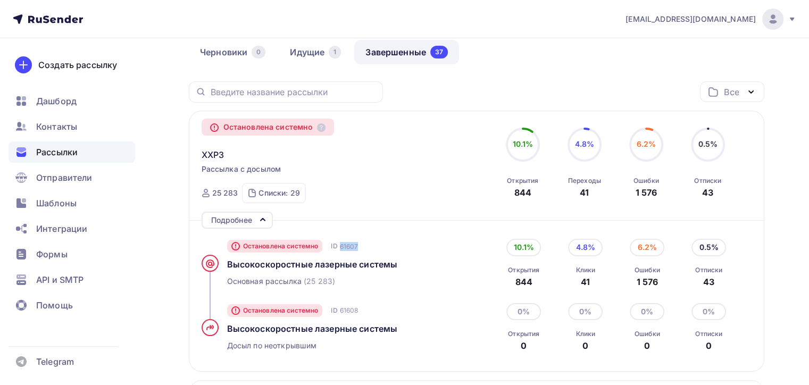
drag, startPoint x: 340, startPoint y: 245, endPoint x: 371, endPoint y: 243, distance: 30.3
click at [371, 243] on div "Остановлена системно ID 61607" at bounding box center [348, 246] width 242 height 13
copy span "61607"
click at [208, 153] on span "XXP3" at bounding box center [212, 154] width 23 height 13
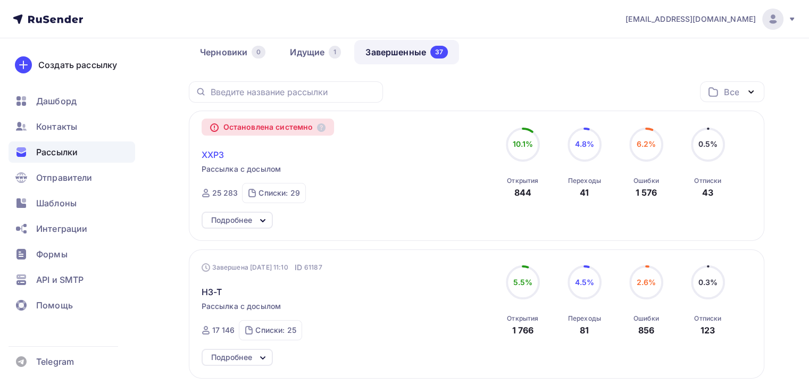
drag, startPoint x: 194, startPoint y: 161, endPoint x: 212, endPoint y: 154, distance: 20.0
click at [203, 157] on div "Остановлена системно XXP3 Рассылка с досылом Завершена 06.10.2025, 11:17 ID 616…" at bounding box center [476, 176] width 575 height 130
click at [212, 154] on span "XXP3" at bounding box center [212, 154] width 23 height 13
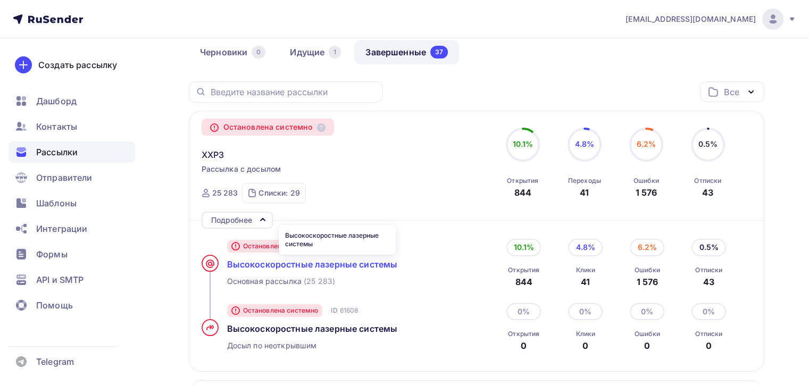
click at [288, 260] on span "Высокоcкоростные лазерные системы" at bounding box center [312, 264] width 171 height 11
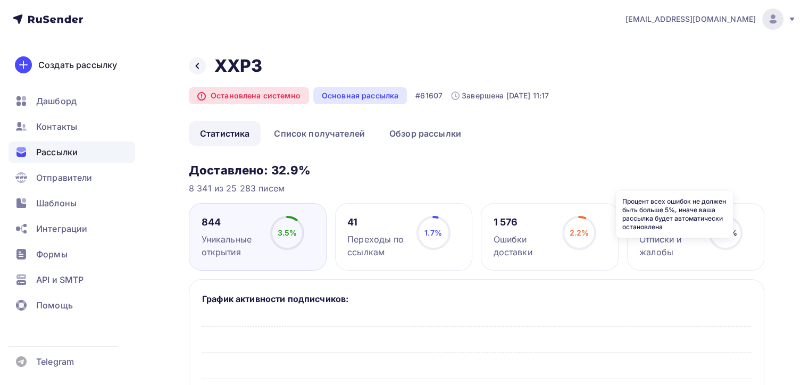
click at [0, 0] on icon at bounding box center [0, 0] width 0 height 0
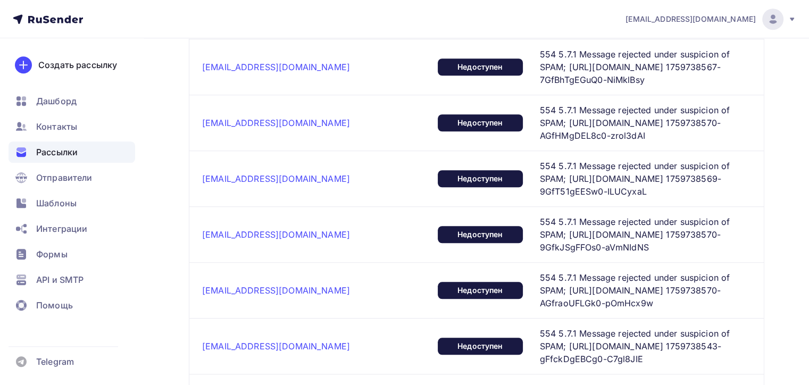
scroll to position [904, 0]
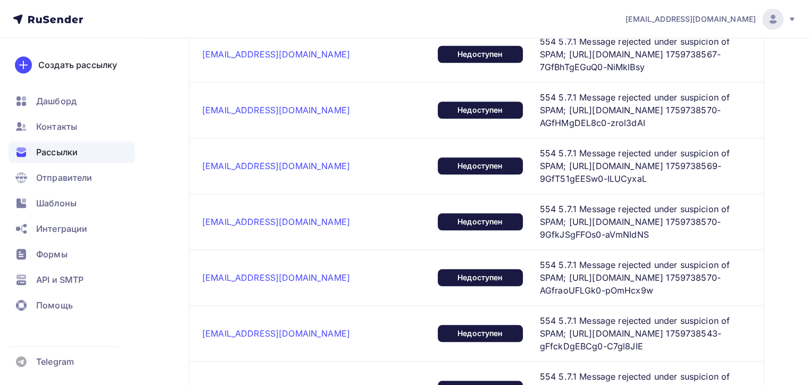
drag, startPoint x: 459, startPoint y: 62, endPoint x: 744, endPoint y: 74, distance: 285.2
click at [744, 138] on td "554 5.7.1 Message rejected under suspicion of SPAM; [URL][DOMAIN_NAME] 17597385…" at bounding box center [649, 166] width 228 height 56
copy span "554 5.7.1 Message rejected under suspicion of SPAM; [URL][DOMAIN_NAME] 17597385…"
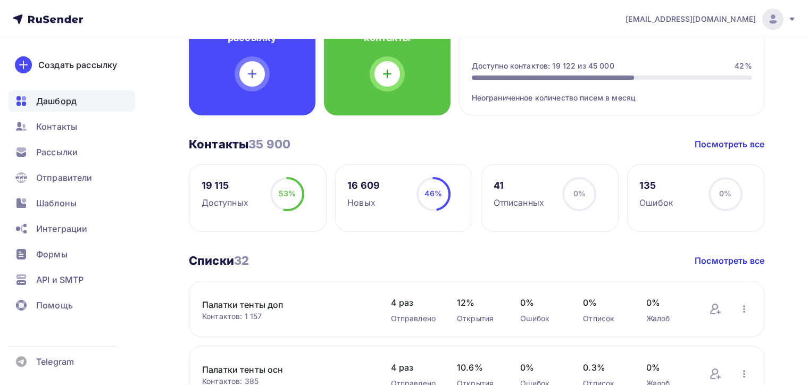
scroll to position [106, 0]
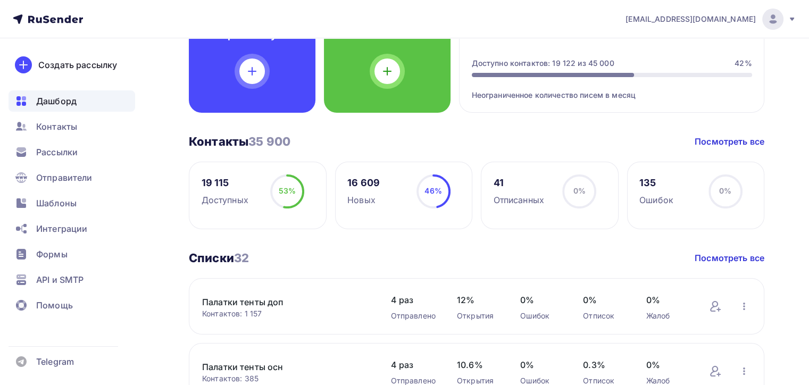
click at [46, 21] on icon at bounding box center [48, 19] width 70 height 13
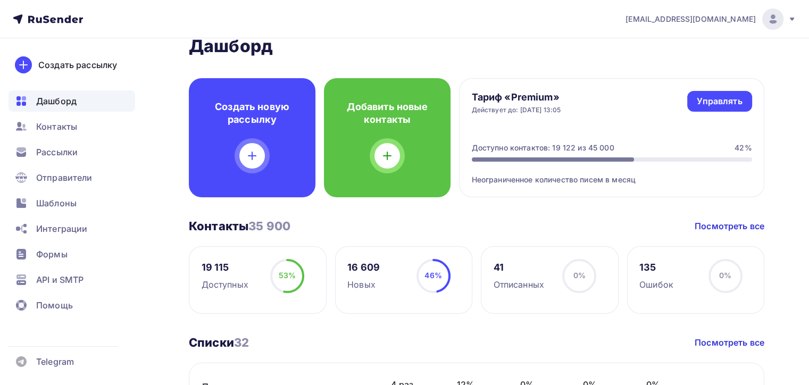
scroll to position [0, 0]
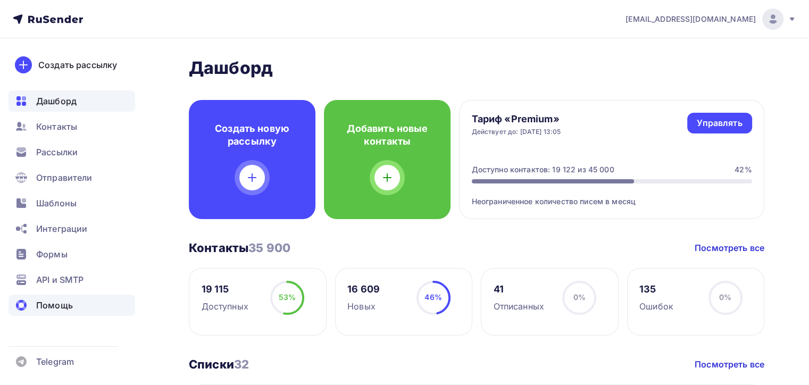
click at [56, 299] on span "Помощь" at bounding box center [54, 305] width 37 height 13
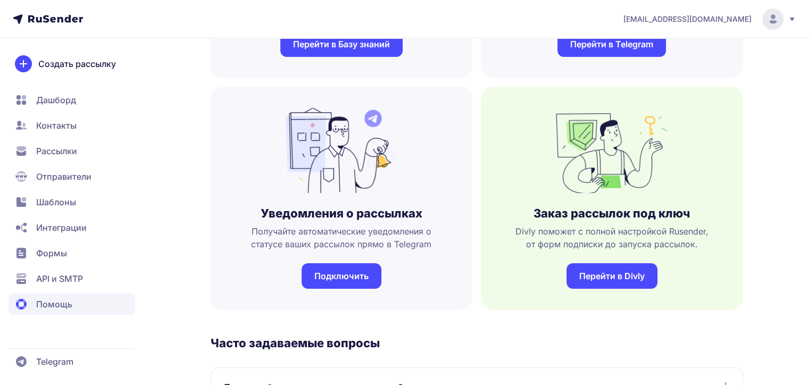
scroll to position [190, 0]
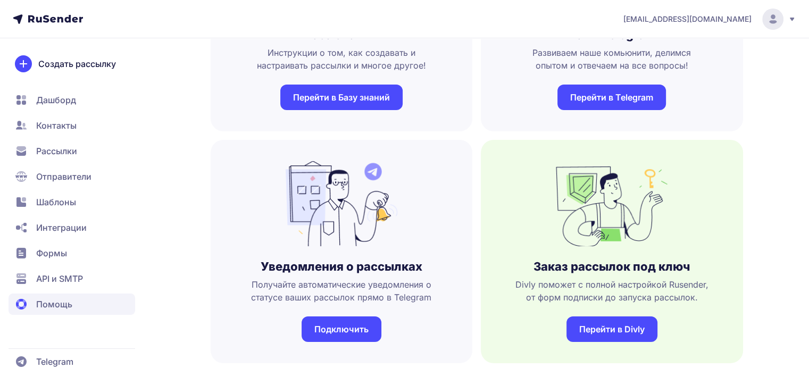
click at [625, 102] on link "Перейти в Telegram" at bounding box center [611, 98] width 108 height 26
click at [65, 205] on span "Шаблоны" at bounding box center [56, 202] width 40 height 13
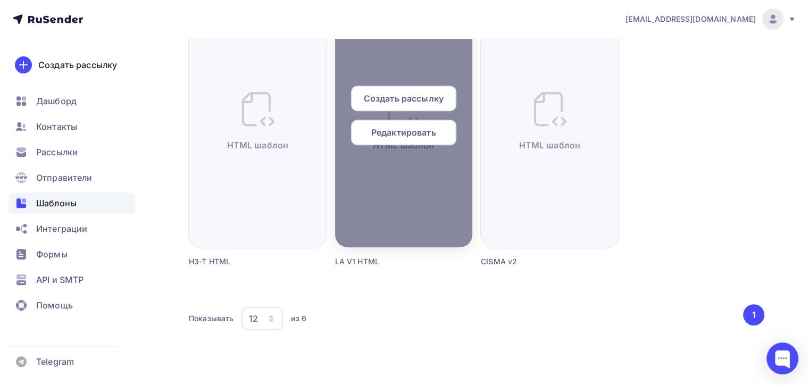
scroll to position [435, 0]
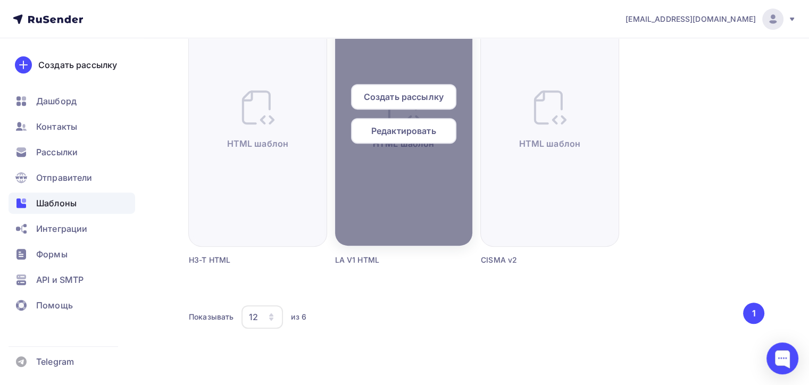
click at [392, 99] on span "Создать рассылку" at bounding box center [404, 96] width 80 height 13
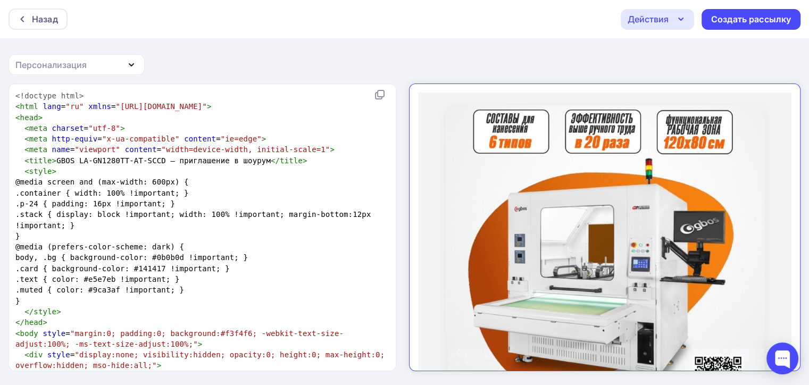
click at [619, 20] on div "Назад Действия Отправить тестовое письмо Сохранить в Мои шаблоны Выйти без сохр…" at bounding box center [404, 19] width 809 height 38
click at [638, 19] on div "Действия" at bounding box center [647, 19] width 41 height 13
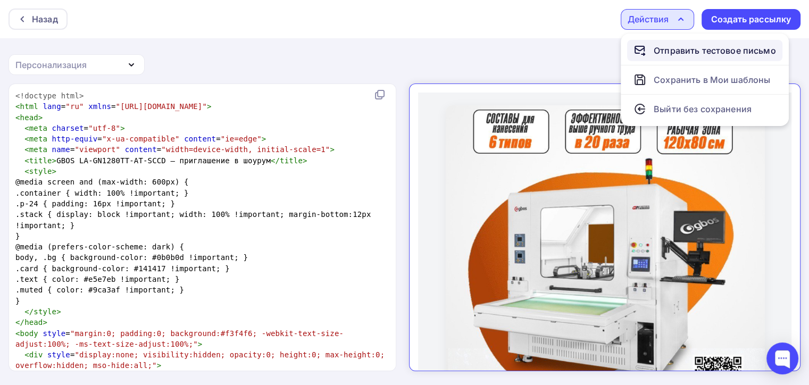
click at [672, 48] on div "Отправить тестовое письмо" at bounding box center [714, 50] width 122 height 13
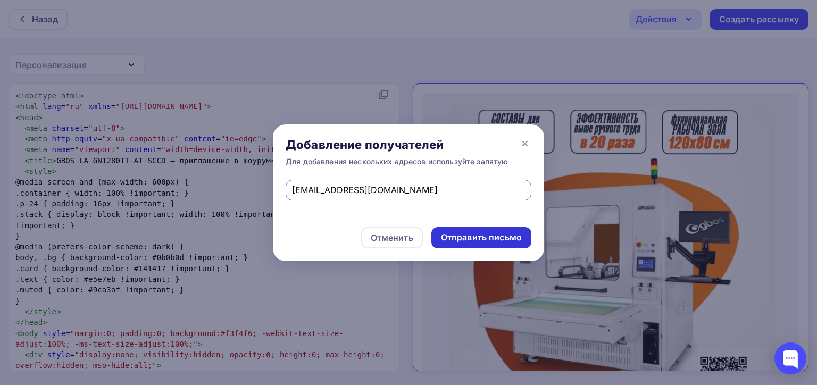
type input "uc1b7fic@spamtest.smtp.bz"
click at [500, 233] on div "Отправить письмо" at bounding box center [481, 237] width 81 height 12
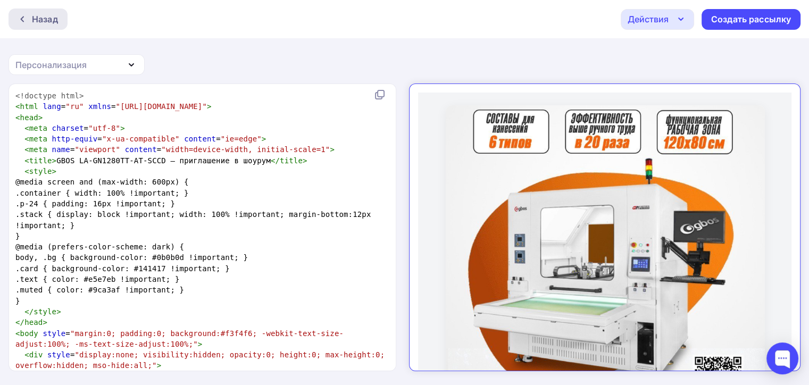
click at [49, 13] on div "Назад" at bounding box center [45, 19] width 26 height 13
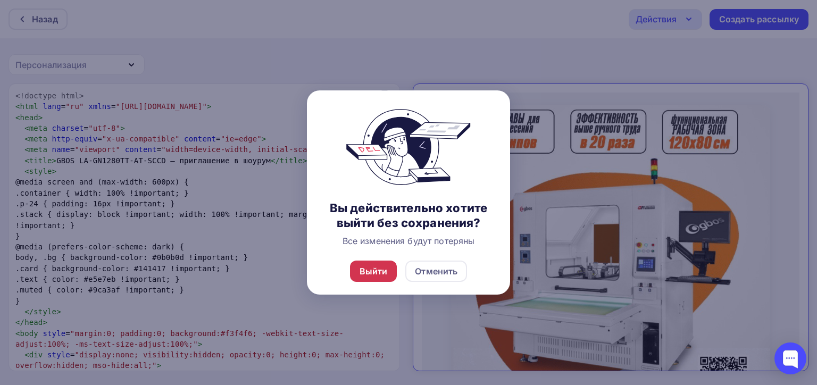
click at [386, 270] on div "Выйти" at bounding box center [373, 271] width 28 height 13
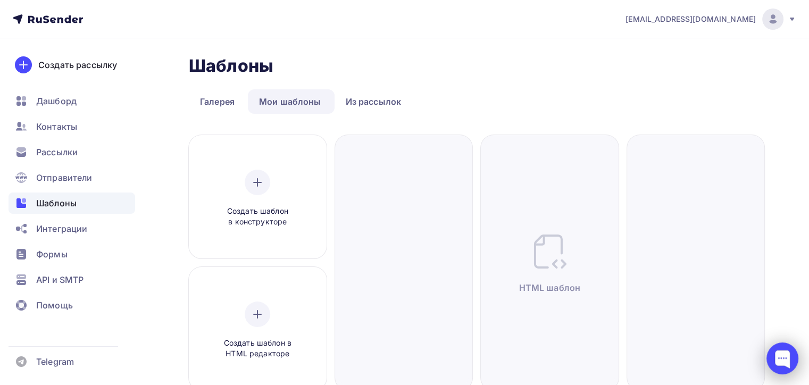
click at [773, 354] on div at bounding box center [782, 358] width 32 height 32
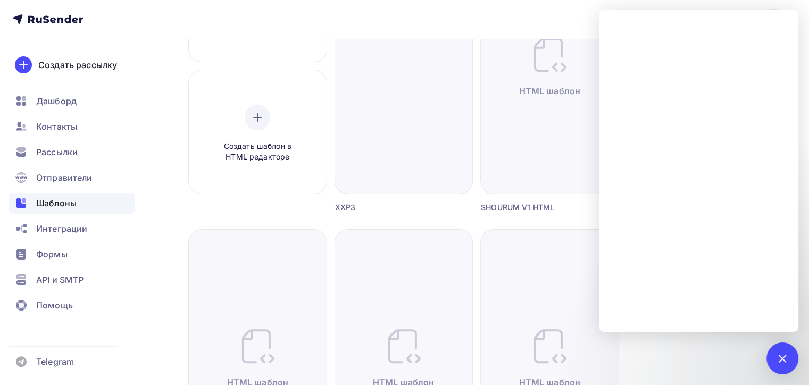
scroll to position [213, 0]
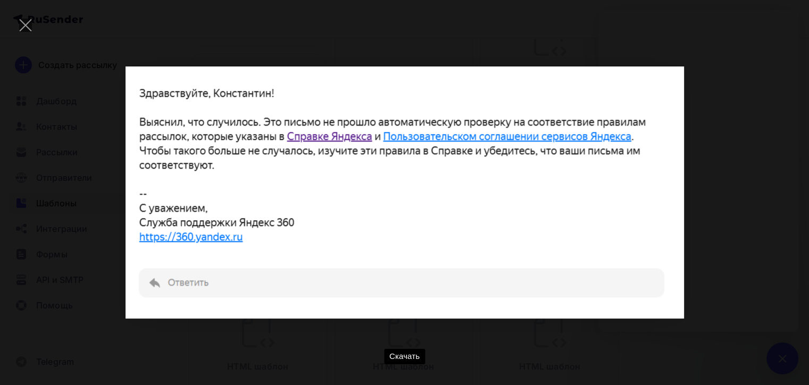
click at [730, 176] on div "Скачать" at bounding box center [404, 192] width 777 height 353
click at [721, 212] on div "Скачать" at bounding box center [404, 192] width 777 height 353
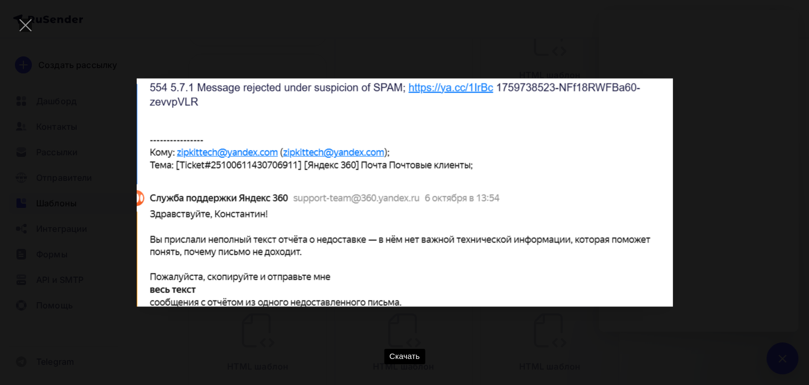
click at [726, 198] on div "Скачать" at bounding box center [404, 192] width 777 height 353
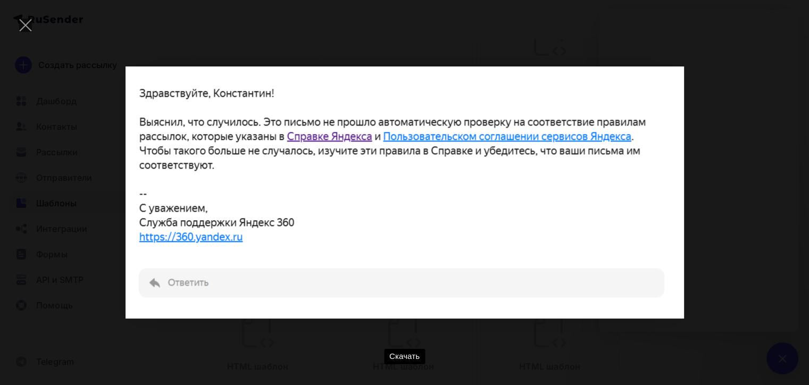
click at [761, 184] on div "Скачать" at bounding box center [404, 192] width 777 height 353
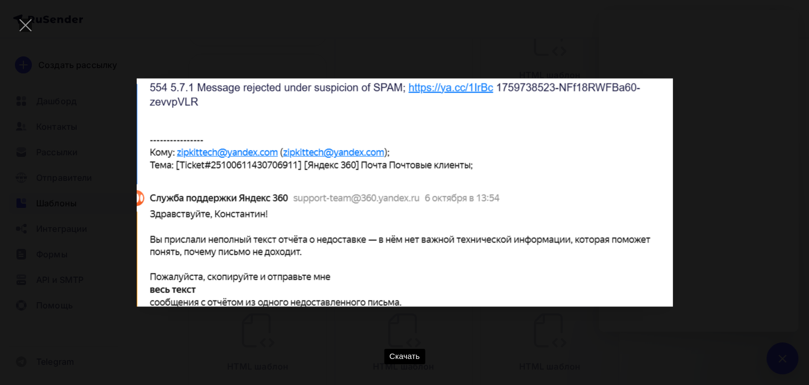
click at [685, 211] on div "Скачать" at bounding box center [404, 192] width 777 height 353
drag, startPoint x: 784, startPoint y: 157, endPoint x: 789, endPoint y: 156, distance: 5.4
click at [786, 157] on div "Скачать" at bounding box center [404, 192] width 777 height 353
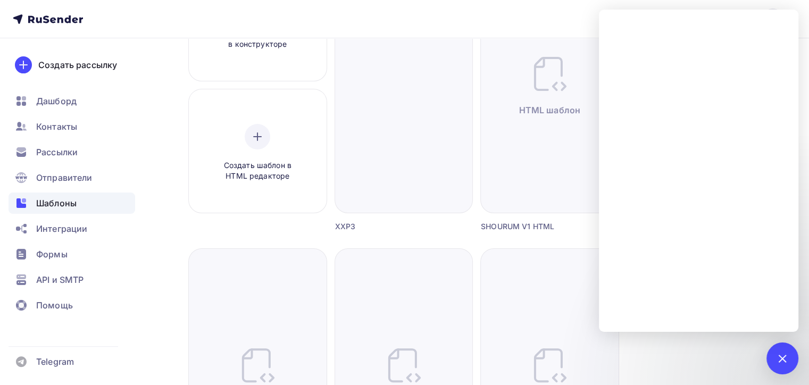
scroll to position [159, 0]
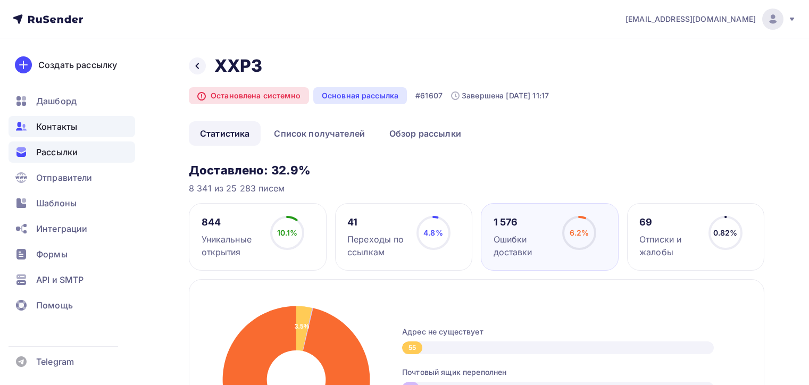
scroll to position [904, 0]
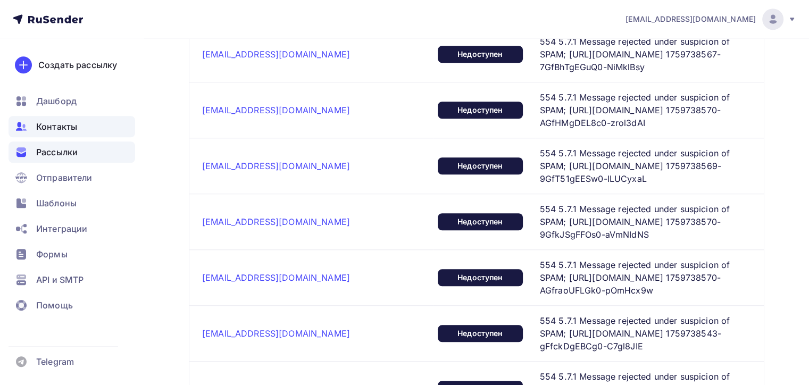
click at [58, 130] on span "Контакты" at bounding box center [56, 126] width 41 height 13
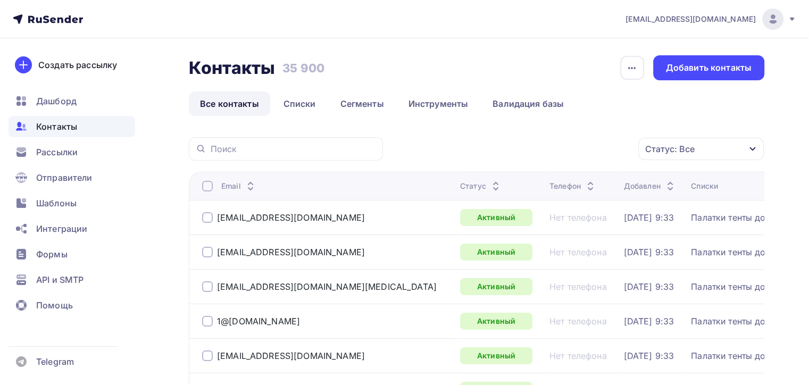
click at [48, 26] on nav "[EMAIL_ADDRESS][DOMAIN_NAME] Аккаунт Тарифы Выйти Создать рассылку [GEOGRAPHIC_…" at bounding box center [404, 19] width 809 height 38
click at [49, 22] on icon at bounding box center [48, 19] width 70 height 13
